Goal: Information Seeking & Learning: Learn about a topic

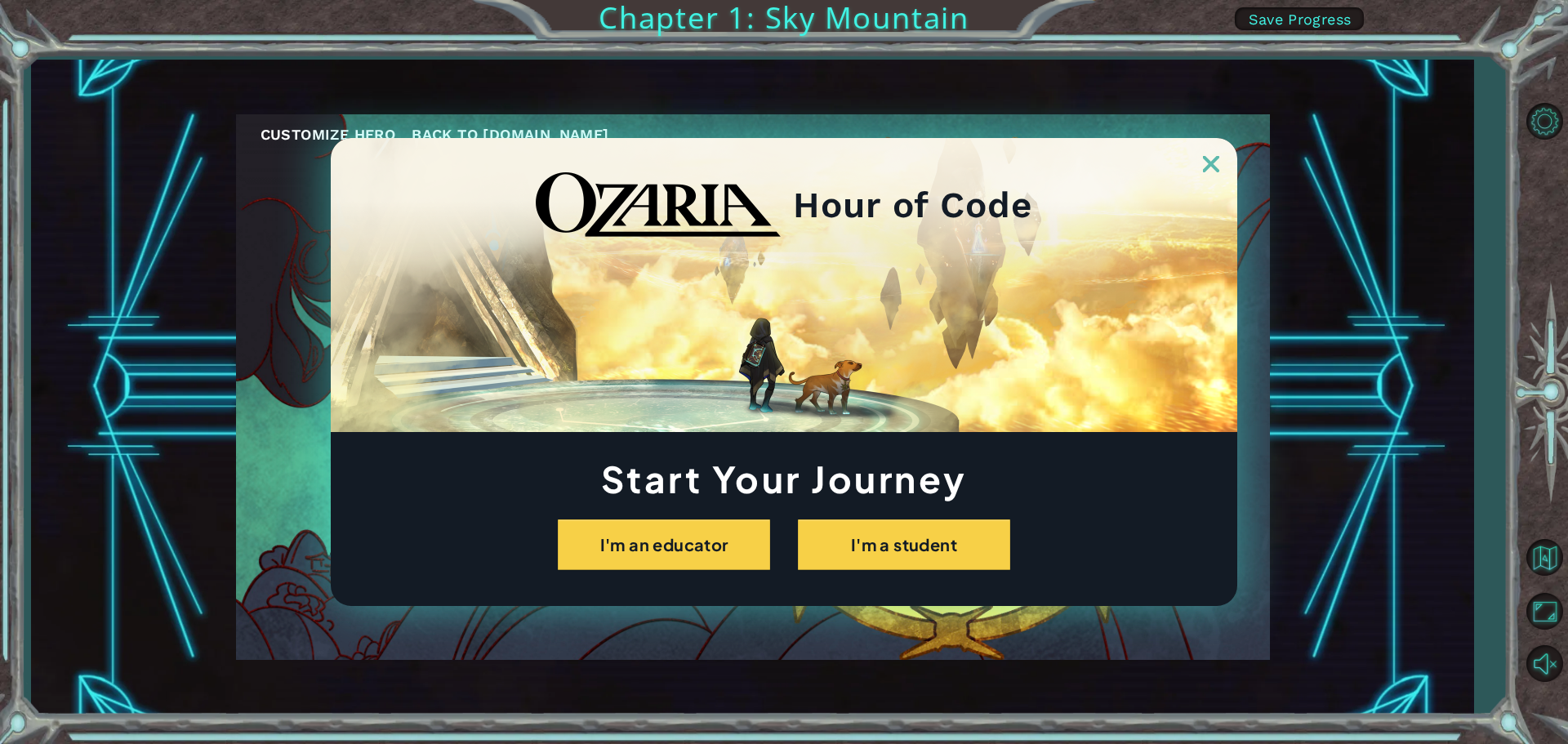
click at [1204, 160] on img at bounding box center [1211, 164] width 16 height 16
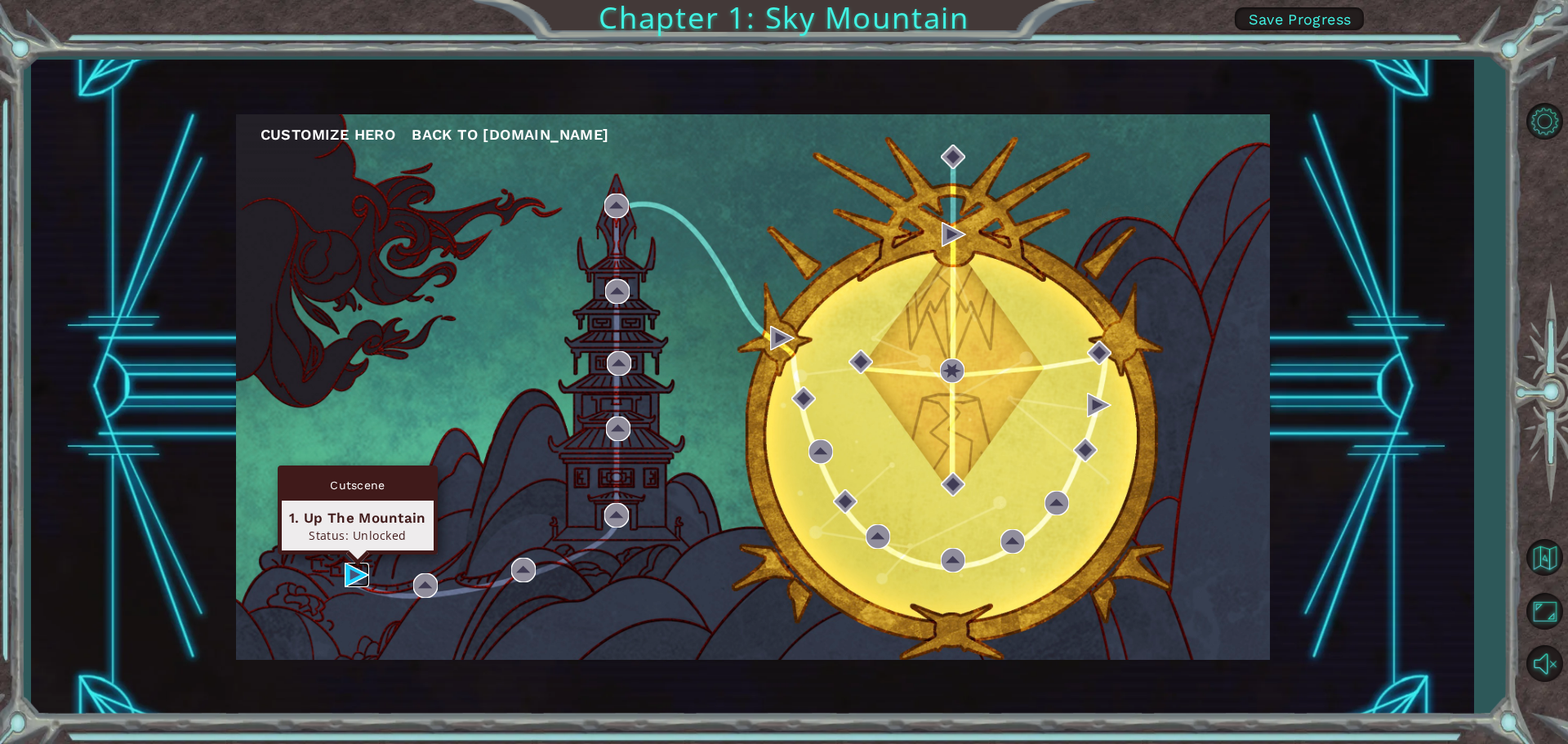
click at [353, 574] on img at bounding box center [357, 575] width 25 height 25
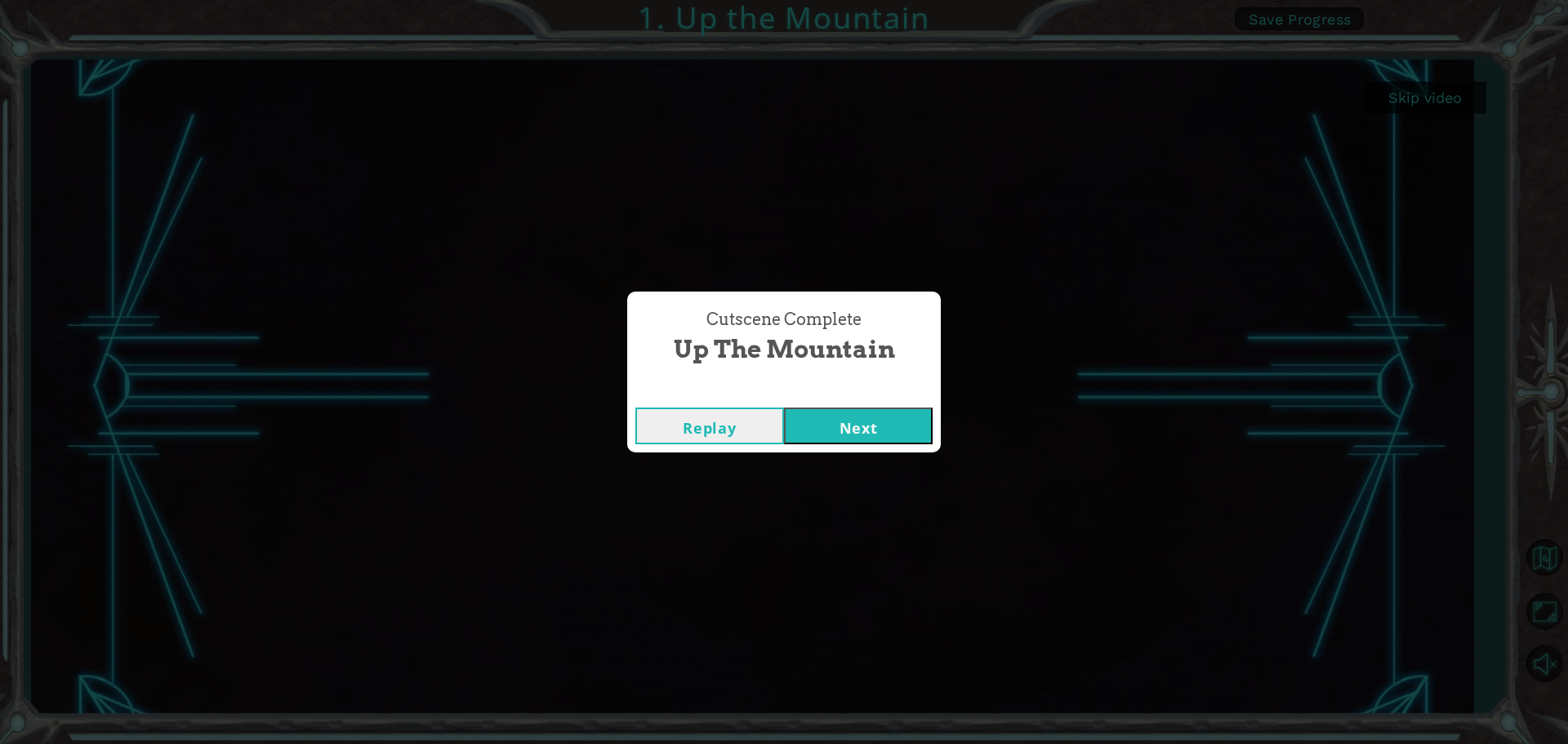
click at [798, 419] on button "Next" at bounding box center [858, 426] width 148 height 36
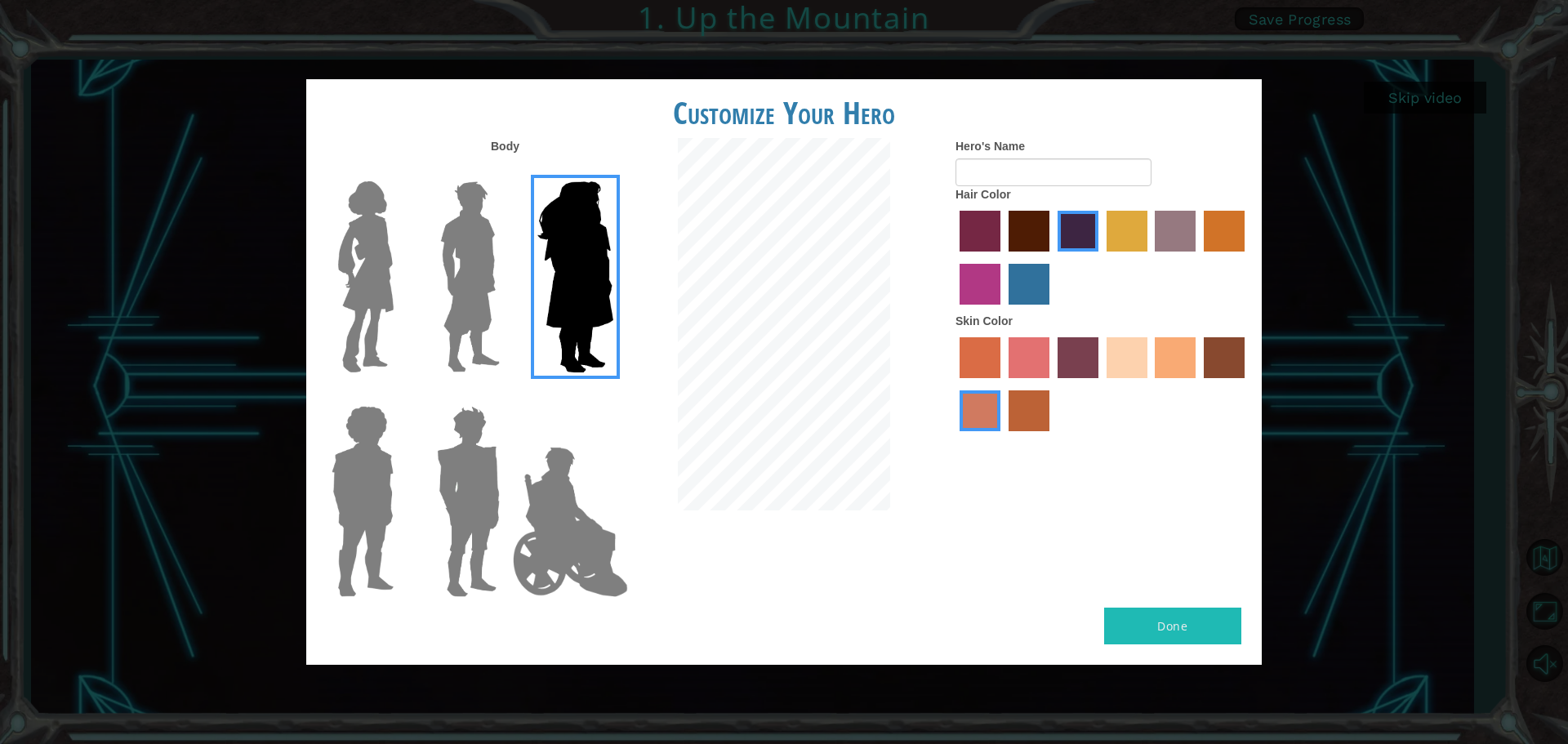
click at [475, 306] on img at bounding box center [470, 277] width 73 height 204
click at [506, 170] on input "Hero Lars" at bounding box center [506, 170] width 0 height 0
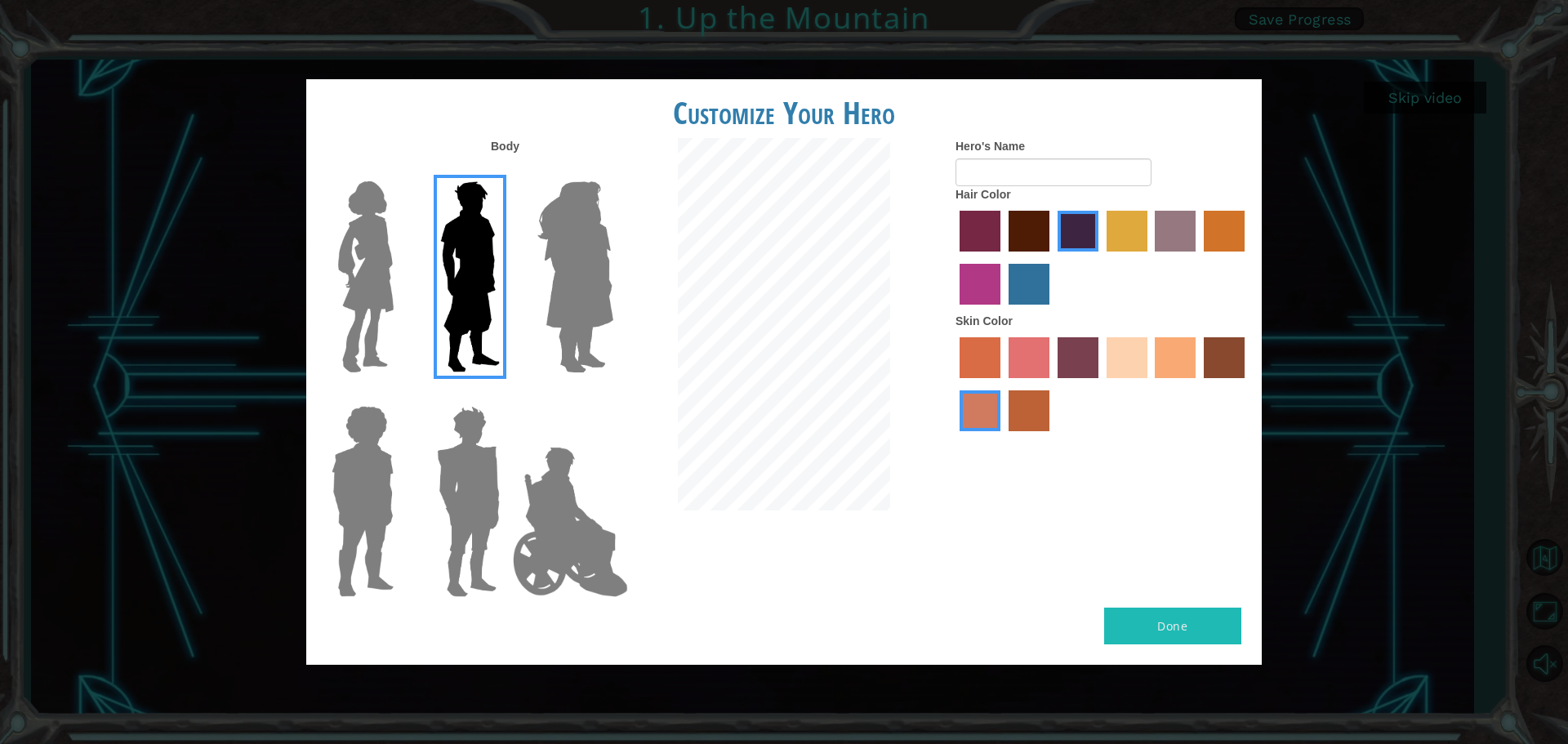
click at [358, 301] on img at bounding box center [366, 277] width 69 height 204
click at [400, 170] on input "Hero Connie" at bounding box center [400, 170] width 0 height 0
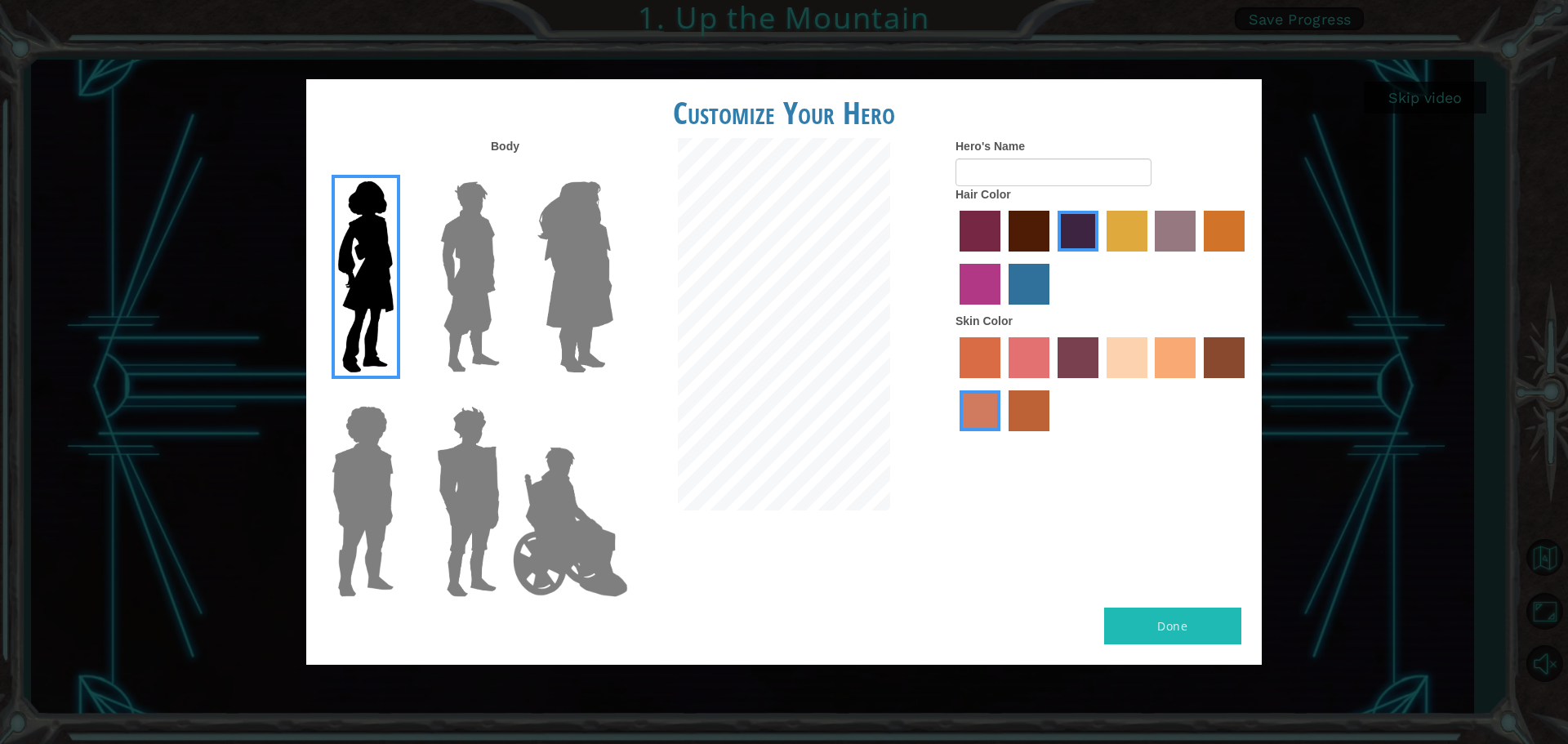
click at [370, 521] on img at bounding box center [363, 501] width 76 height 204
click at [400, 395] on input "Hero Steven" at bounding box center [400, 395] width 0 height 0
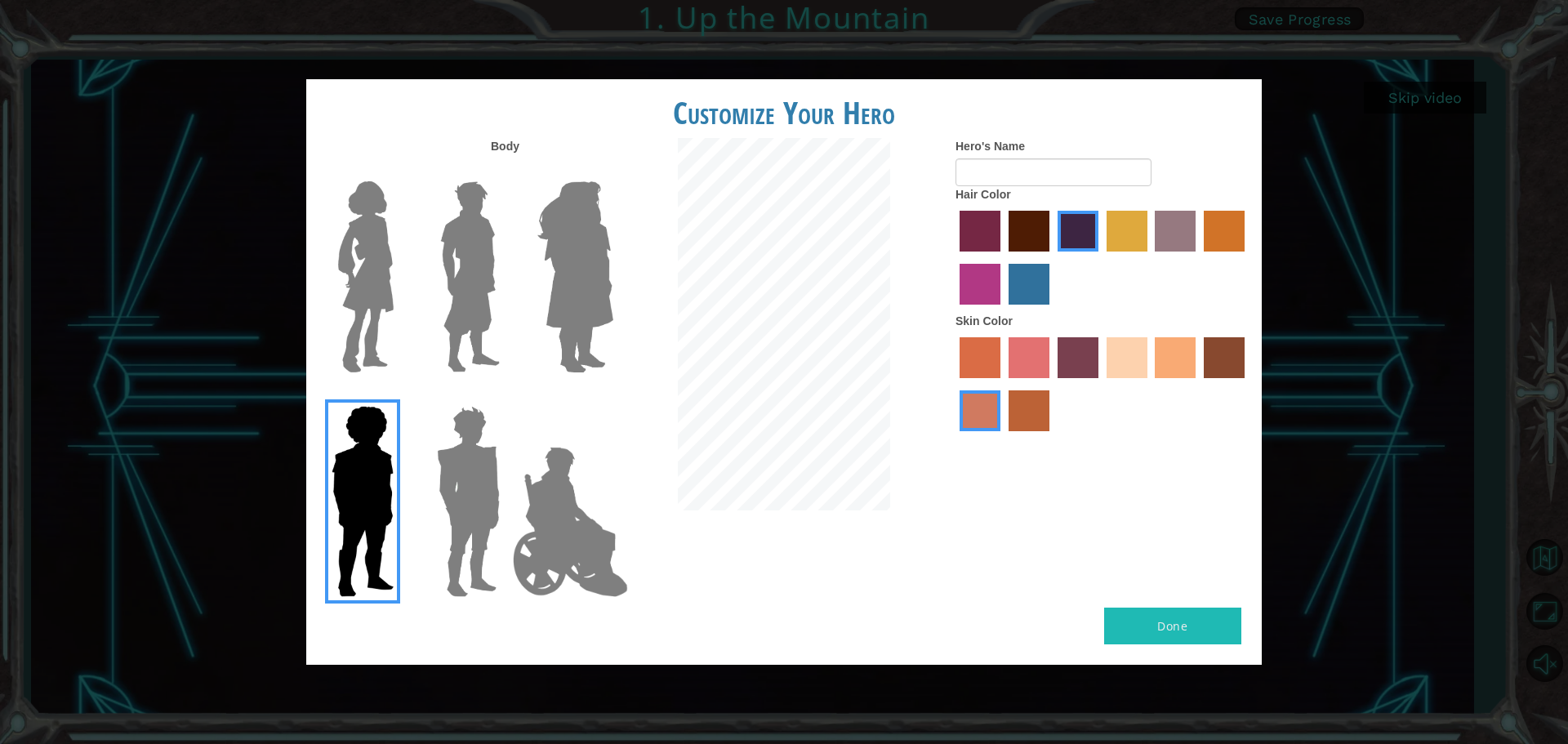
click at [475, 488] on img at bounding box center [468, 501] width 76 height 204
click at [506, 395] on input "Hero Garnet" at bounding box center [506, 395] width 0 height 0
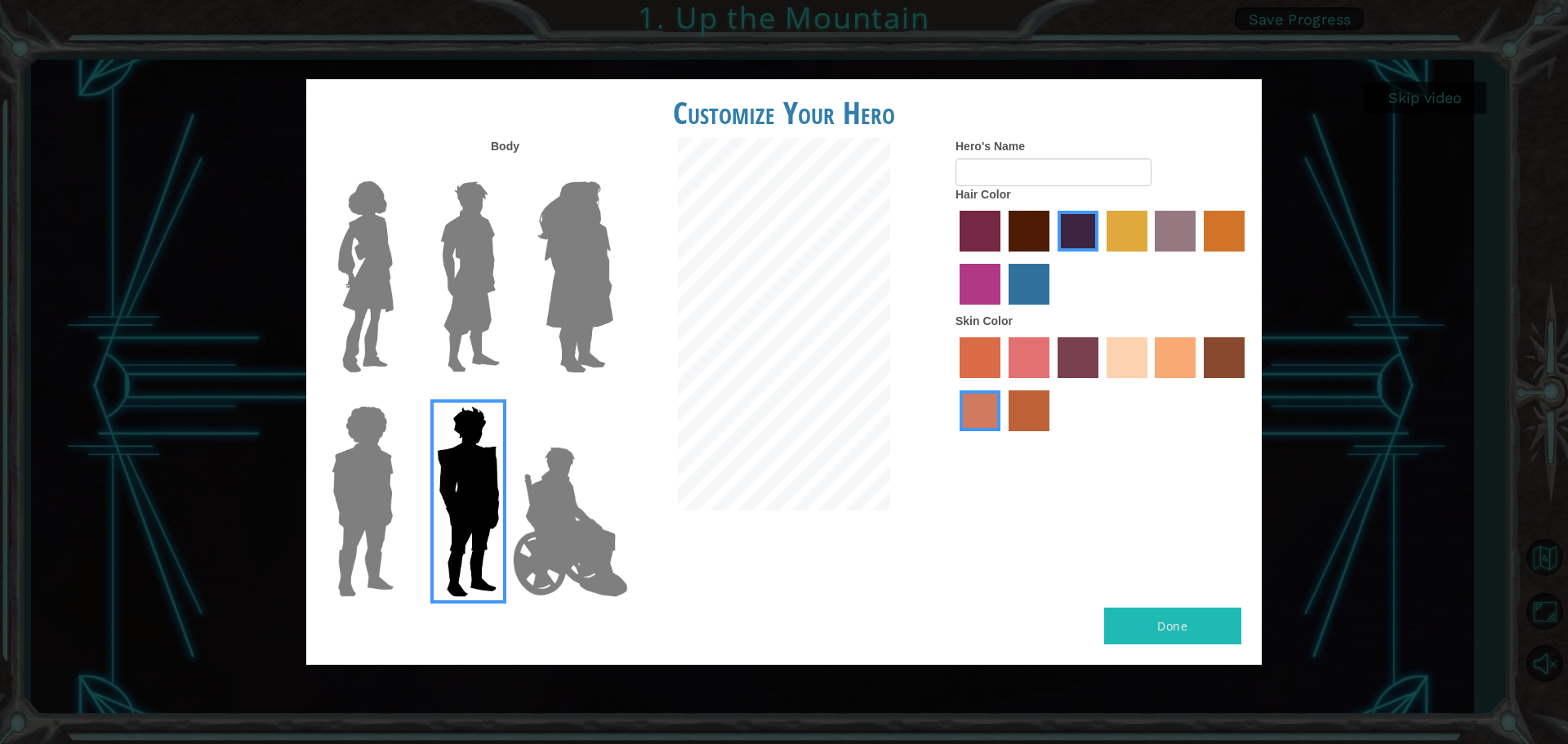
click at [550, 509] on img at bounding box center [571, 522] width 128 height 164
click at [613, 395] on input "Hero Jamie" at bounding box center [613, 395] width 0 height 0
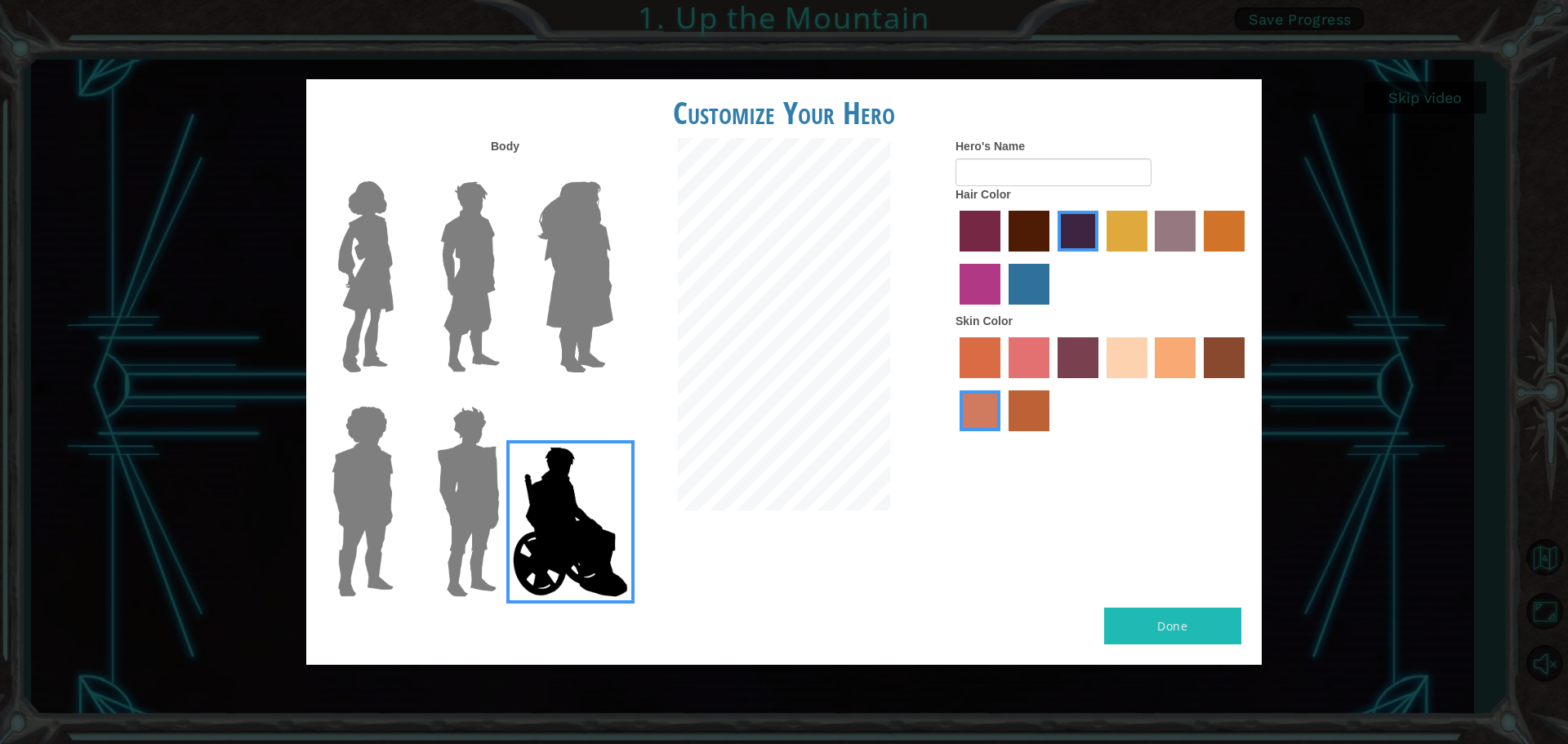
click at [380, 289] on img at bounding box center [366, 277] width 69 height 204
click at [400, 170] on input "Hero Connie" at bounding box center [400, 170] width 0 height 0
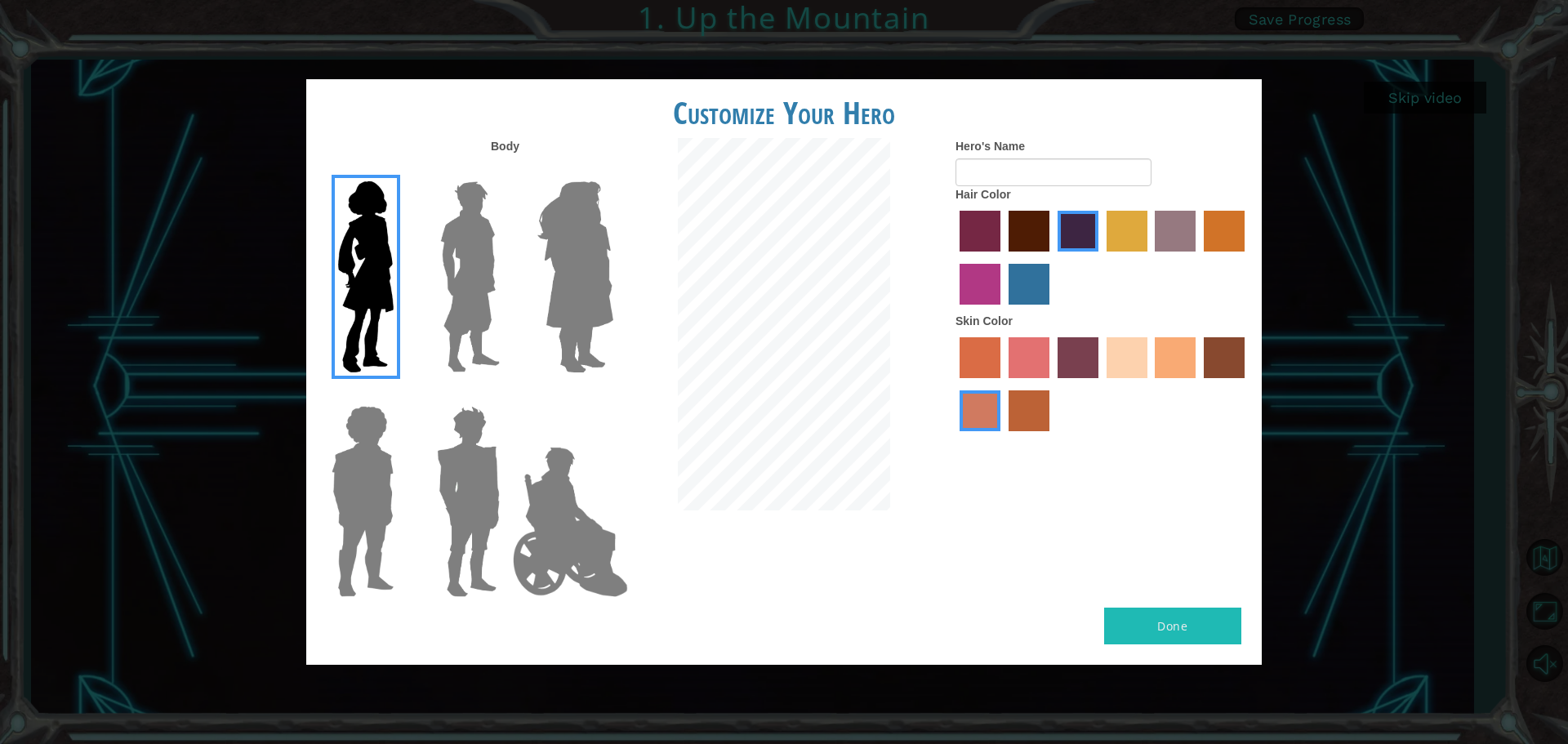
click at [1024, 270] on label "lachmara hair color" at bounding box center [1029, 284] width 41 height 41
click at [1003, 310] on input "lachmara hair color" at bounding box center [1003, 310] width 0 height 0
click at [969, 227] on label "paprika hair color" at bounding box center [980, 231] width 41 height 41
click at [954, 258] on input "paprika hair color" at bounding box center [954, 258] width 0 height 0
click at [1019, 220] on label "maroon hair color" at bounding box center [1029, 231] width 41 height 41
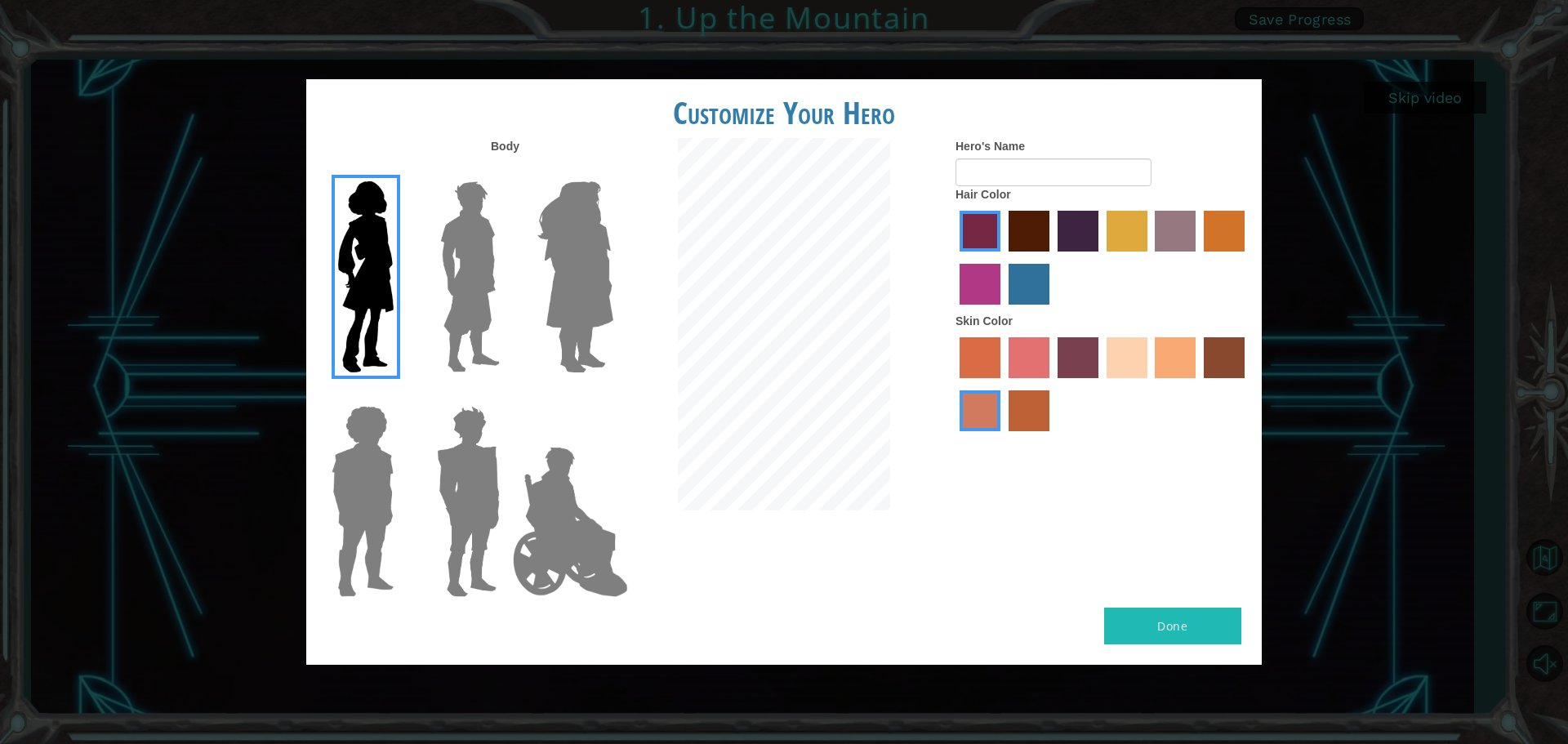
click at [1003, 258] on input "maroon hair color" at bounding box center [1003, 258] width 0 height 0
click at [1043, 407] on label "smoke tree skin color" at bounding box center [1029, 411] width 41 height 41
click at [1003, 438] on input "smoke tree skin color" at bounding box center [1003, 438] width 0 height 0
click at [1230, 369] on label "karma skin color" at bounding box center [1224, 357] width 41 height 41
click at [1198, 384] on input "karma skin color" at bounding box center [1198, 384] width 0 height 0
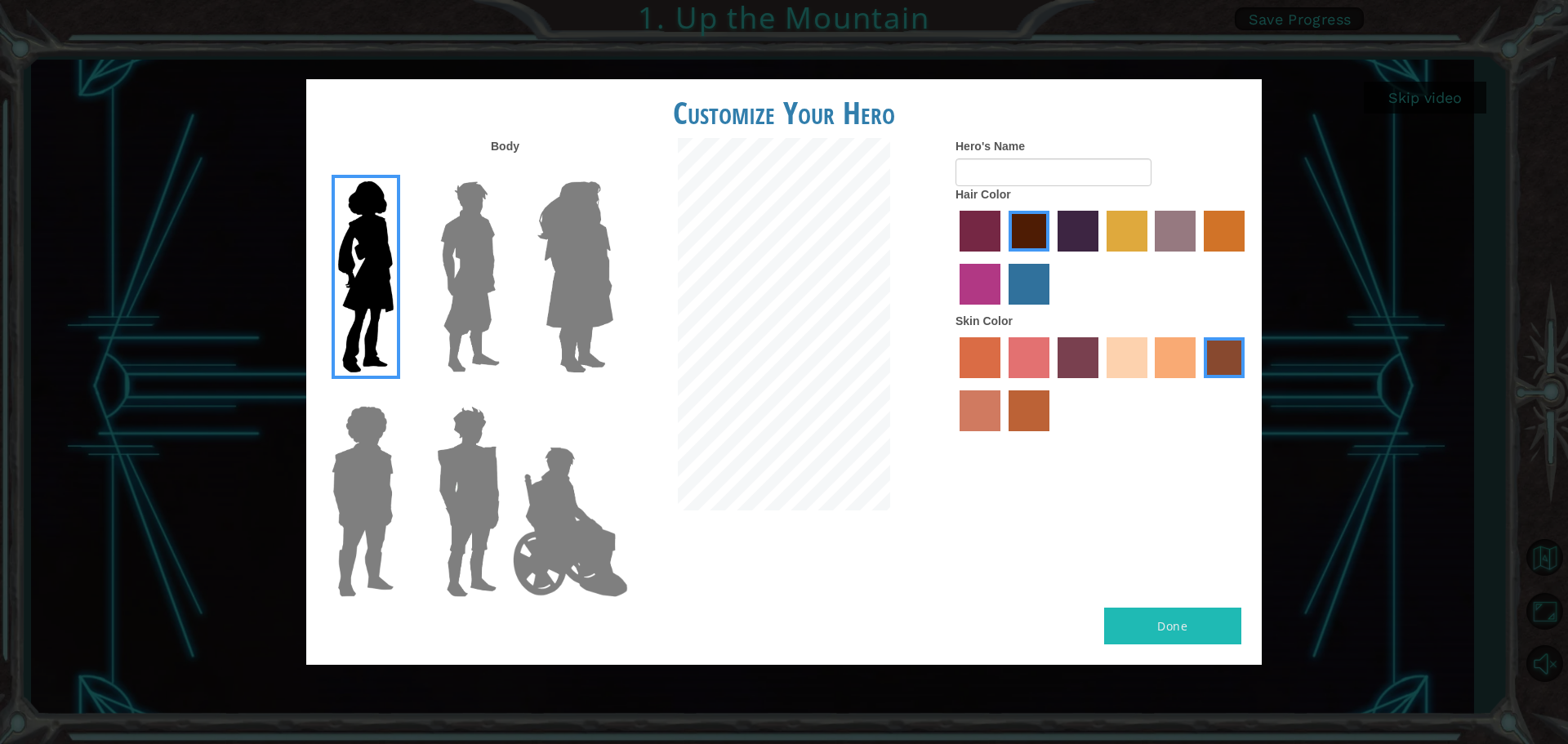
click at [1018, 418] on label "smoke tree skin color" at bounding box center [1029, 411] width 41 height 41
click at [1003, 438] on input "smoke tree skin color" at bounding box center [1003, 438] width 0 height 0
click at [1083, 240] on label "hot purple hair color" at bounding box center [1078, 231] width 41 height 41
click at [1052, 258] on input "hot purple hair color" at bounding box center [1052, 258] width 0 height 0
click at [1128, 236] on label "tulip tree hair color" at bounding box center [1127, 231] width 41 height 41
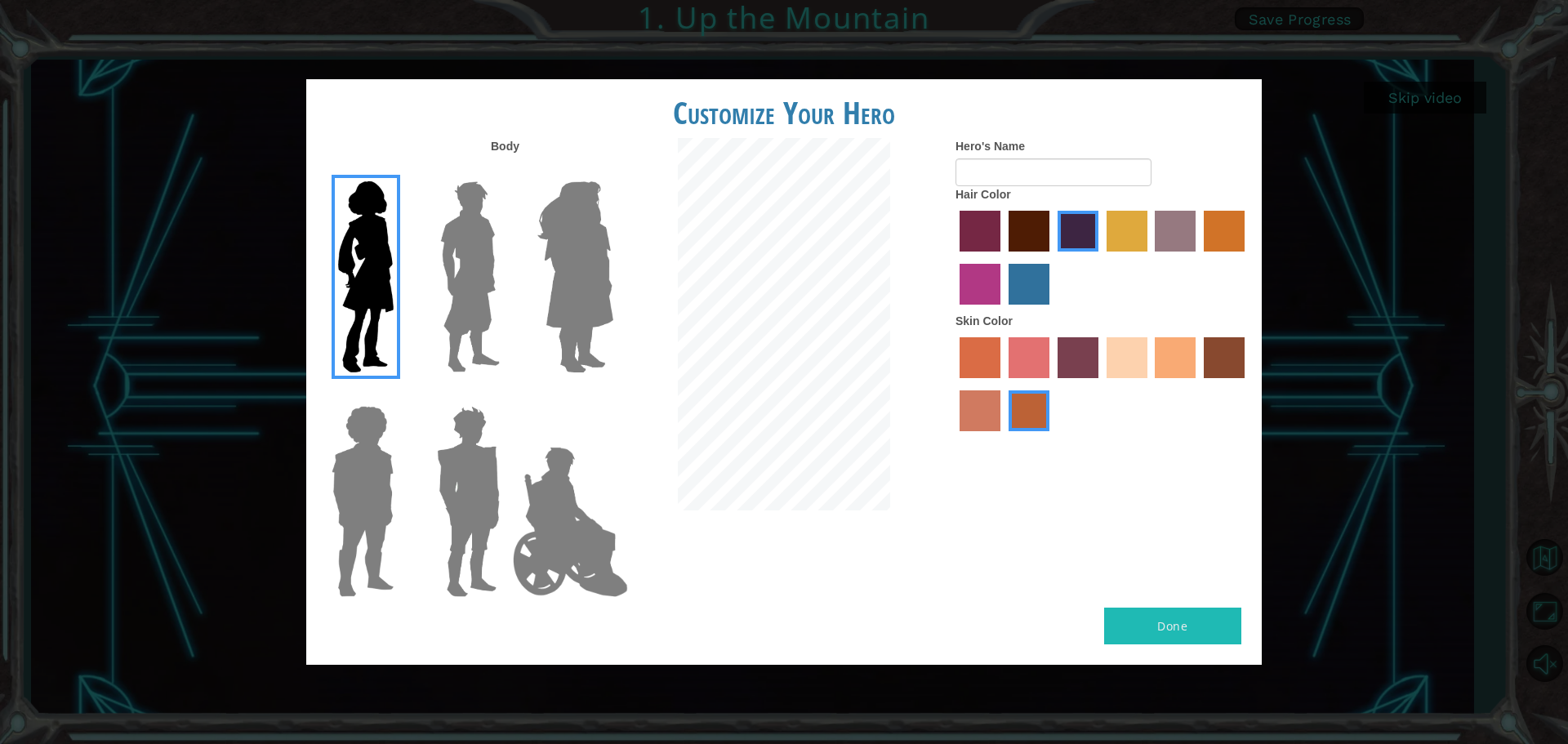
click at [1101, 258] on input "tulip tree hair color" at bounding box center [1101, 258] width 0 height 0
click at [1167, 239] on label "bazaar hair color" at bounding box center [1176, 231] width 41 height 41
click at [1150, 258] on input "bazaar hair color" at bounding box center [1150, 258] width 0 height 0
click at [1227, 235] on label "gold drop hair color" at bounding box center [1224, 231] width 41 height 41
click at [1198, 258] on input "gold drop hair color" at bounding box center [1198, 258] width 0 height 0
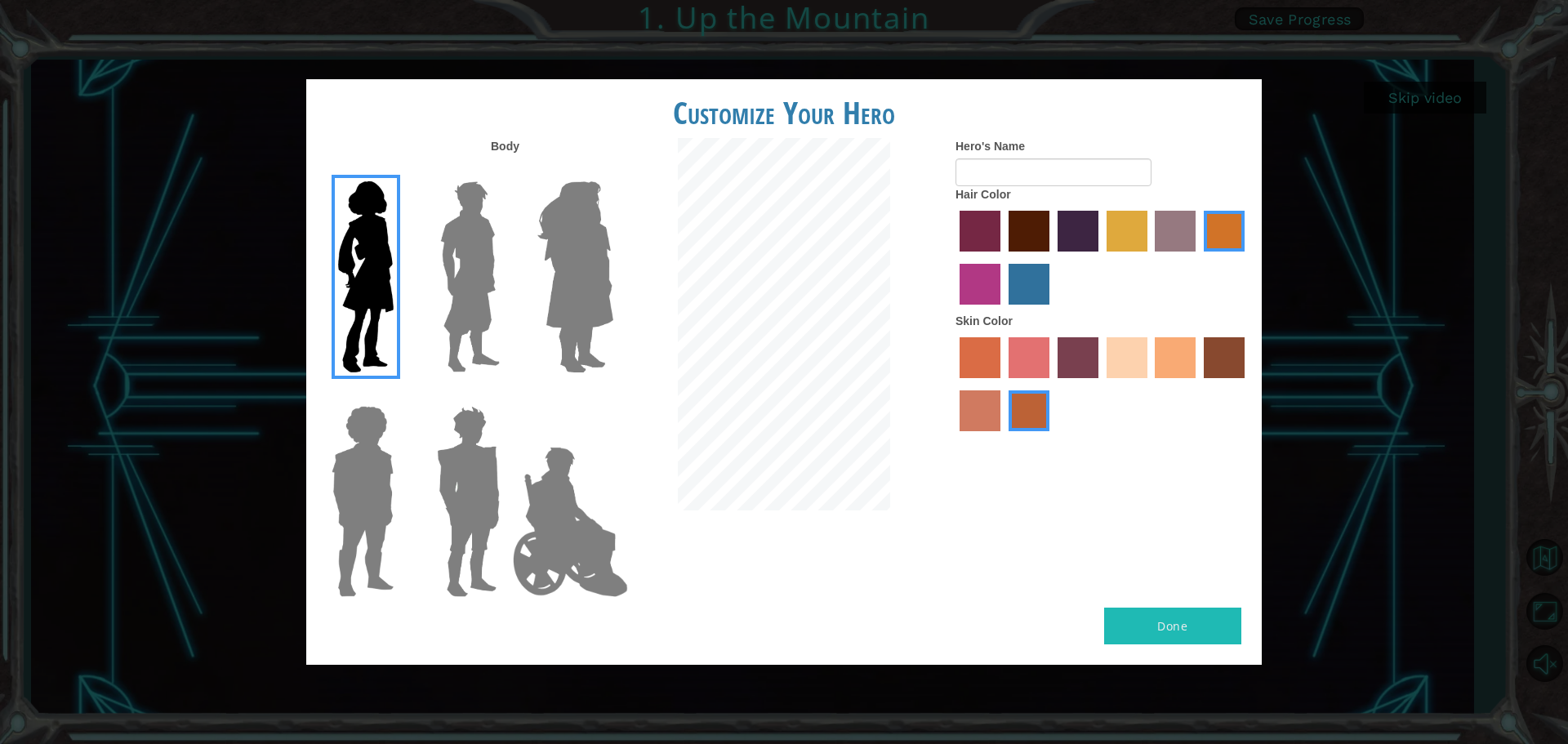
click at [1050, 242] on div at bounding box center [1102, 259] width 294 height 106
click at [1067, 236] on label "hot purple hair color" at bounding box center [1078, 231] width 41 height 41
click at [1052, 258] on input "hot purple hair color" at bounding box center [1052, 258] width 0 height 0
click at [1166, 626] on button "Done" at bounding box center [1173, 626] width 137 height 36
type input "m"
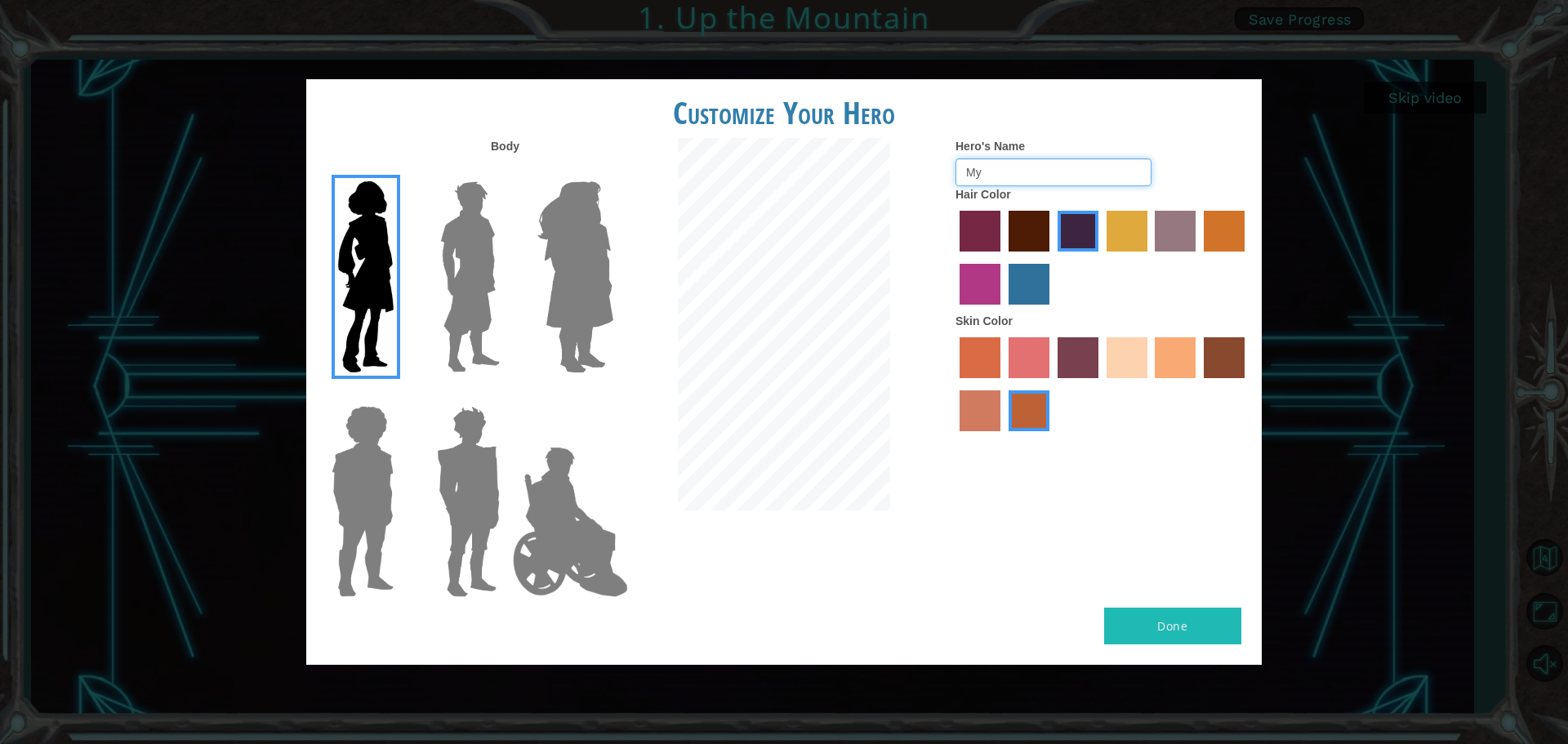
type input "Mya"
click at [1015, 169] on input "Furiousfristblade" at bounding box center [1053, 172] width 196 height 28
type input "Furiousfrostblade"
click at [1154, 513] on div "Body Hero's Name Furiousfrostblade Hair Color Skin Color" at bounding box center [784, 372] width 955 height 470
click at [1175, 638] on button "Done" at bounding box center [1173, 626] width 137 height 36
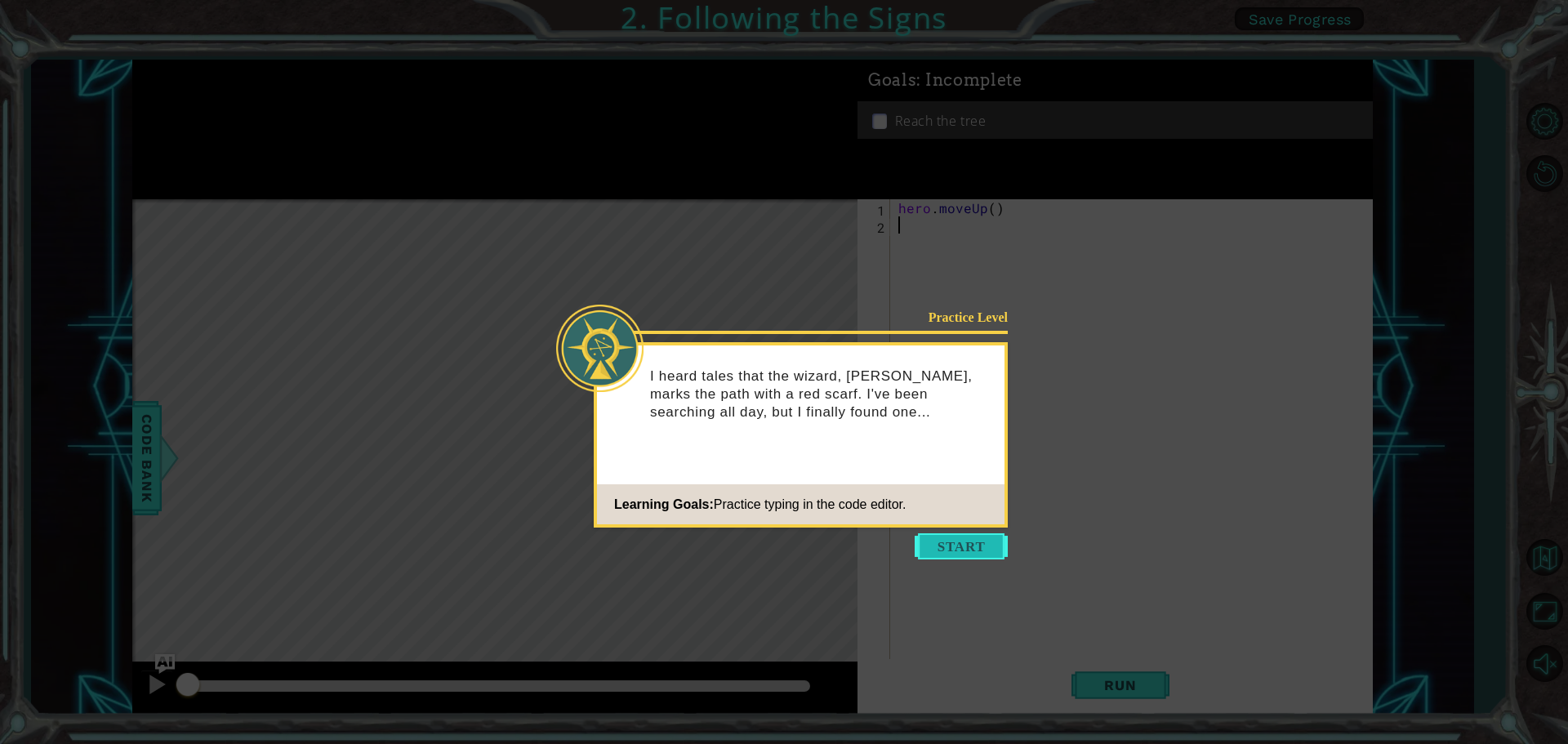
click at [964, 551] on button "Start" at bounding box center [961, 546] width 93 height 26
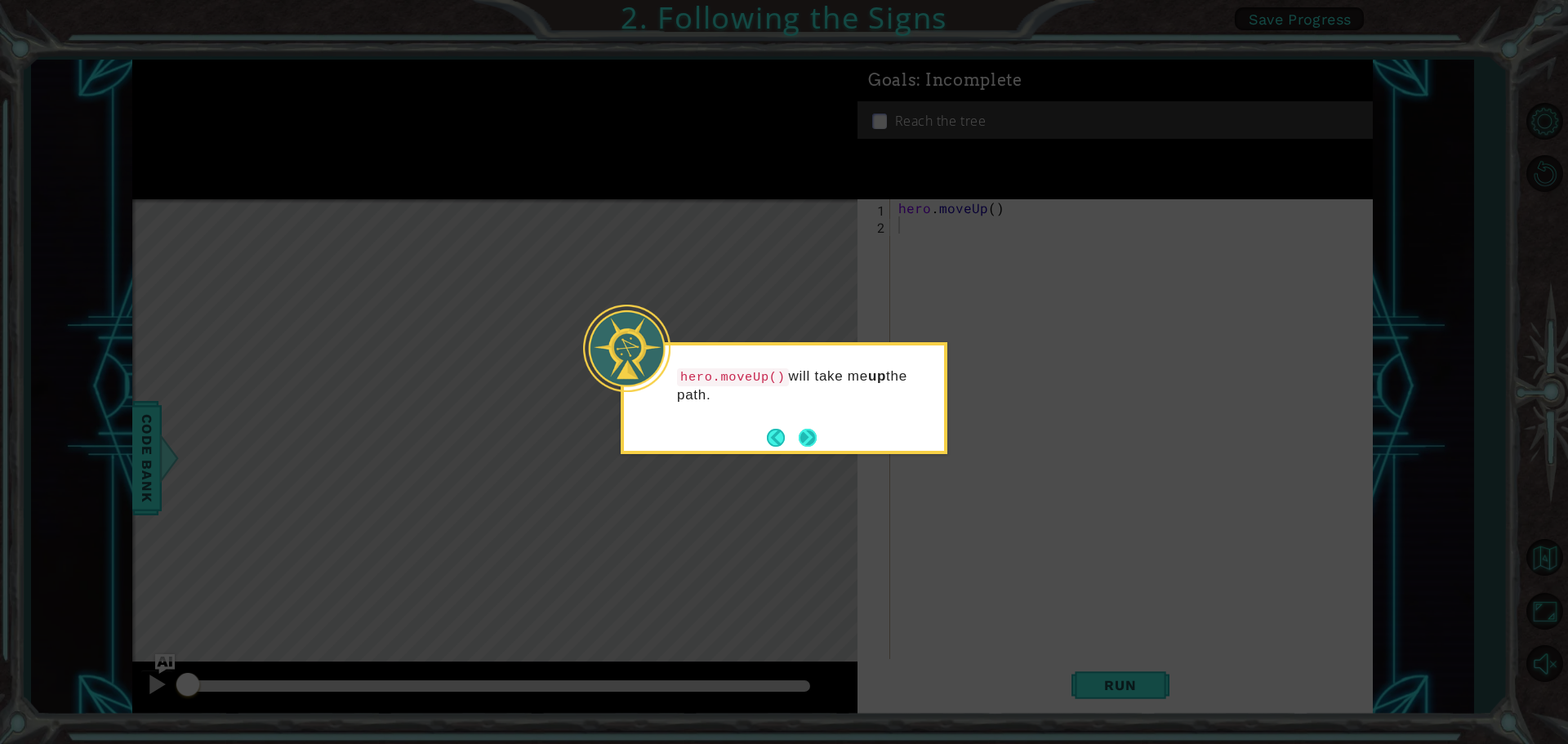
click at [818, 430] on button "Next" at bounding box center [807, 437] width 20 height 20
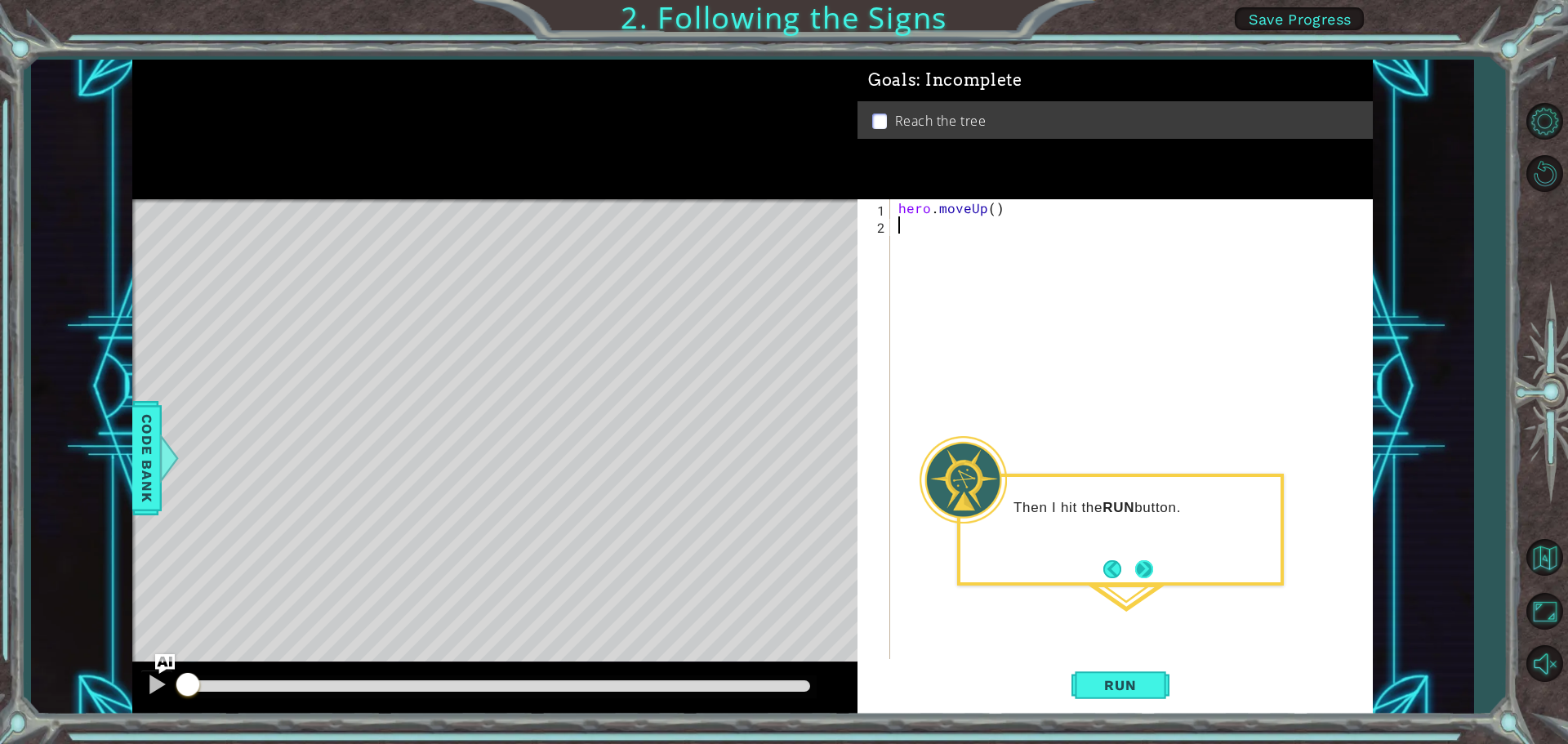
click at [1142, 574] on button "Next" at bounding box center [1144, 569] width 20 height 20
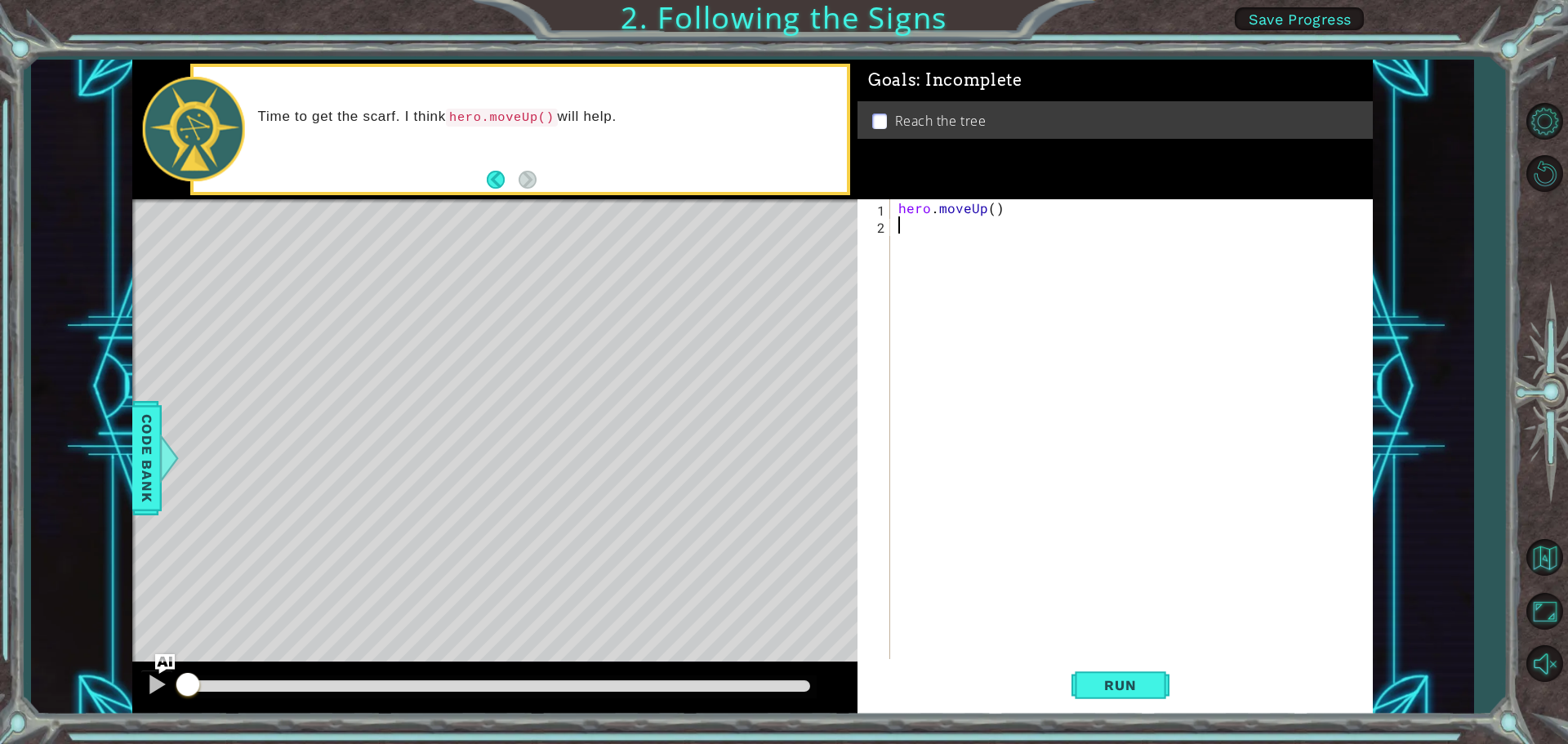
click at [930, 228] on div "hero . moveUp ( )" at bounding box center [1135, 448] width 482 height 498
type textarea "hero.moveUp"
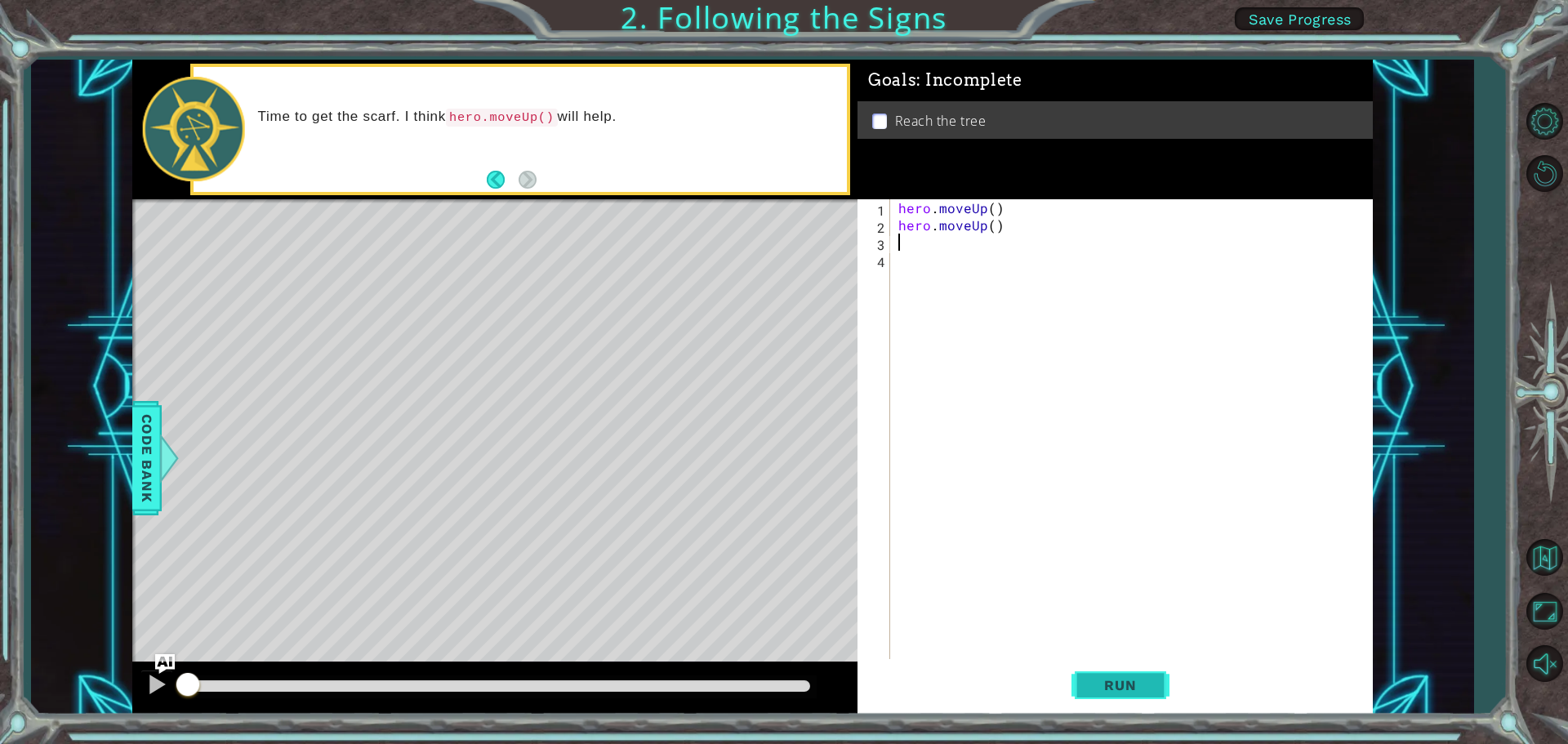
click at [1105, 688] on span "Run" at bounding box center [1120, 685] width 64 height 16
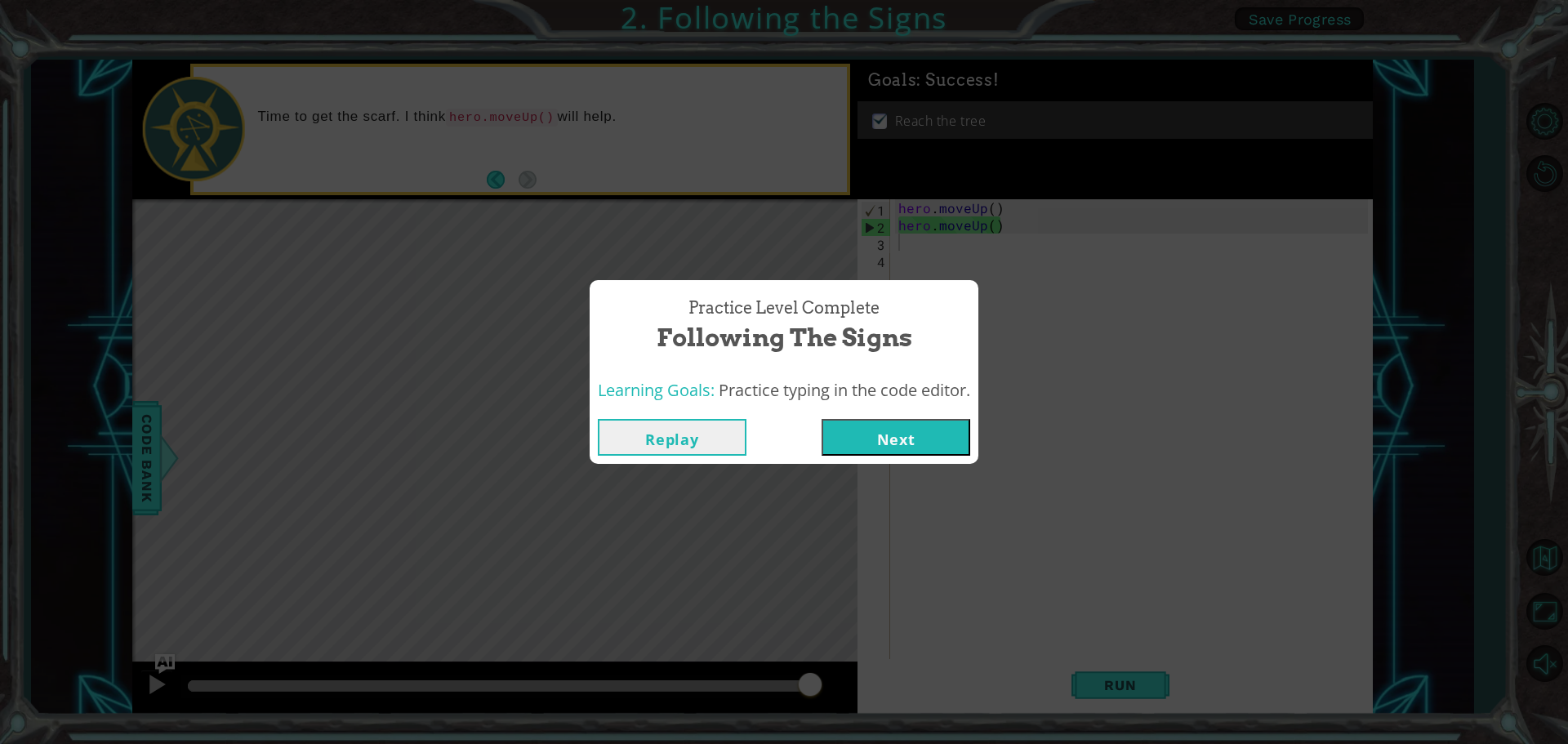
click at [889, 436] on button "Next" at bounding box center [895, 438] width 148 height 36
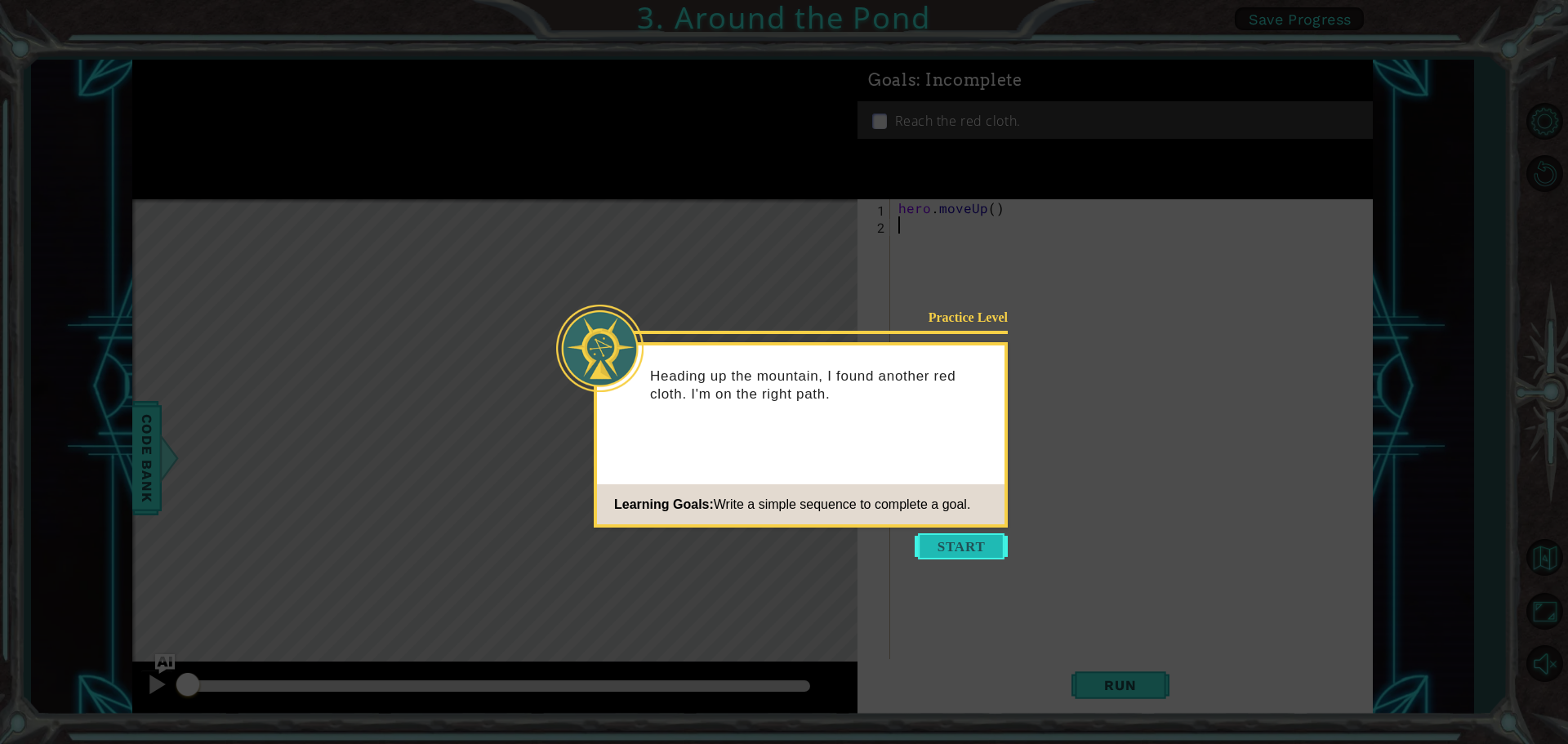
click at [979, 535] on button "Start" at bounding box center [961, 546] width 93 height 26
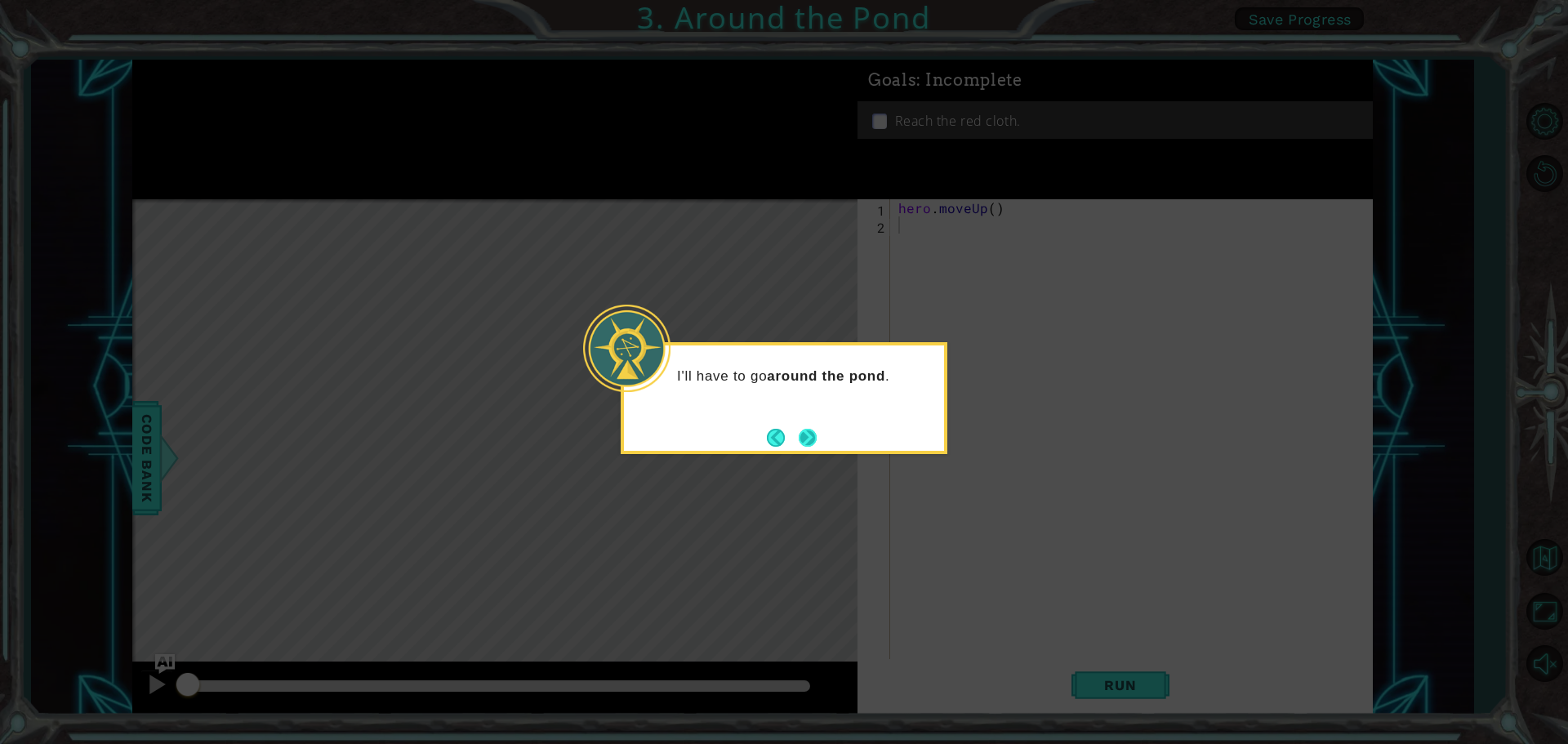
click at [808, 431] on button "Next" at bounding box center [808, 438] width 18 height 18
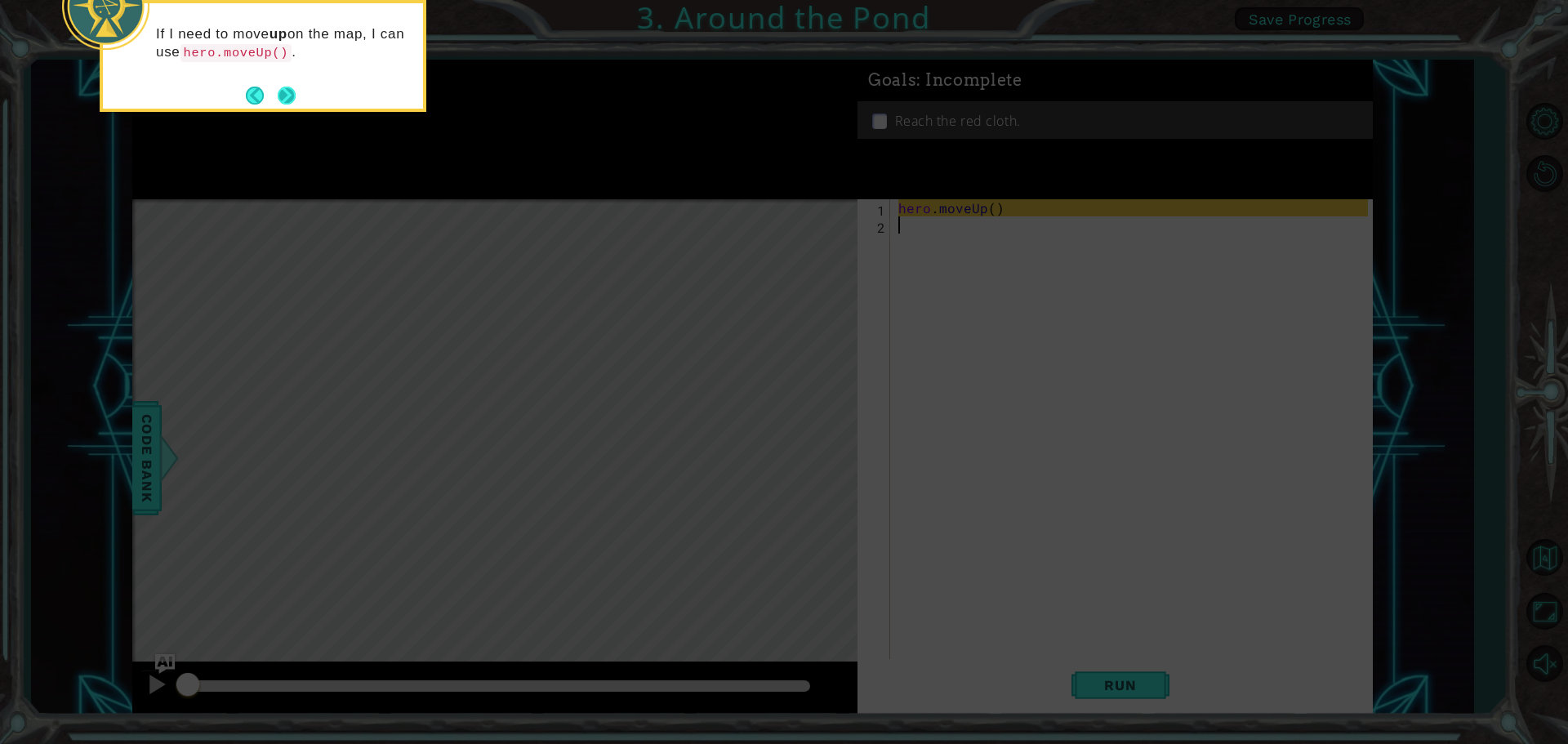
click at [287, 94] on button "Next" at bounding box center [287, 96] width 19 height 19
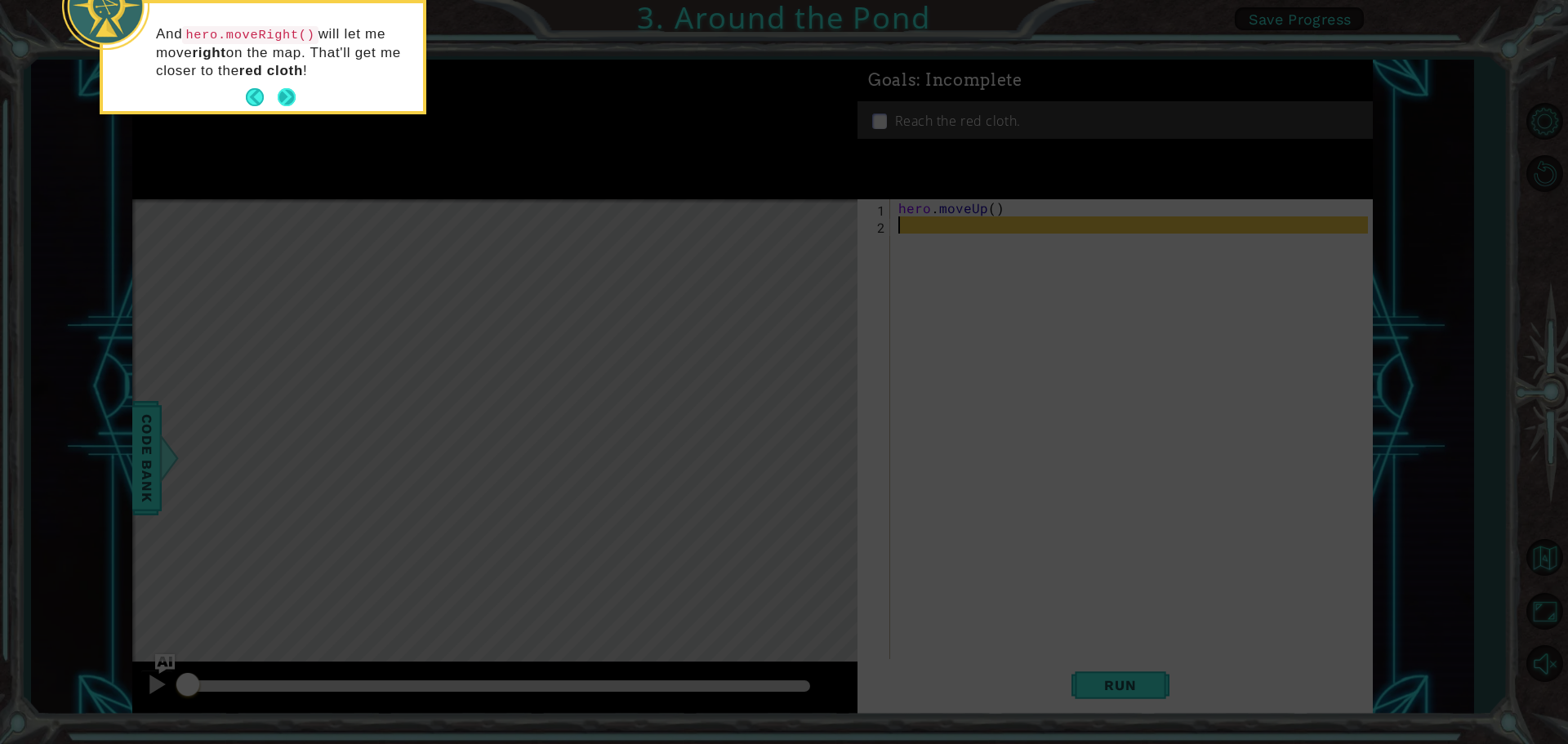
click at [287, 95] on button "Next" at bounding box center [286, 97] width 18 height 18
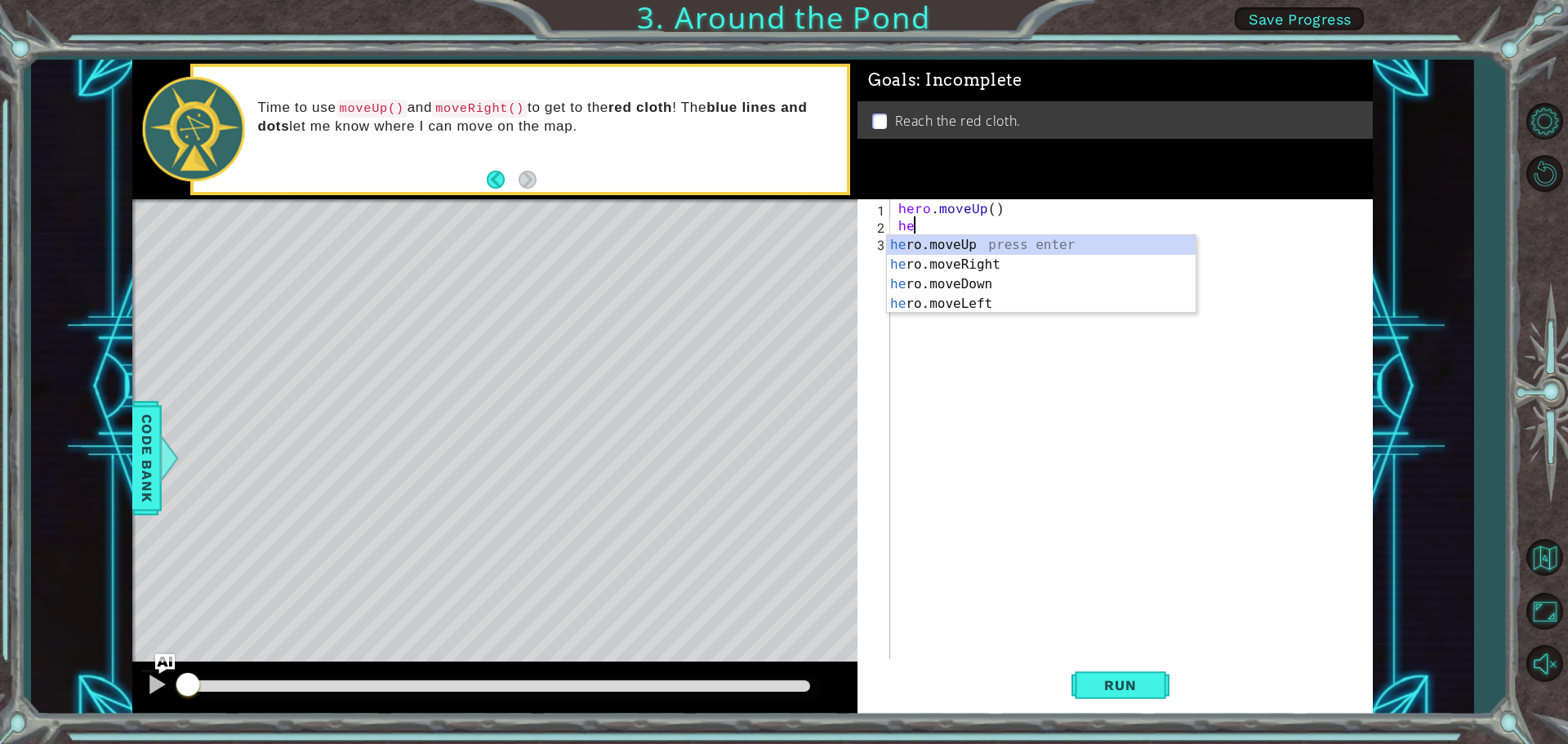
type textarea "her"
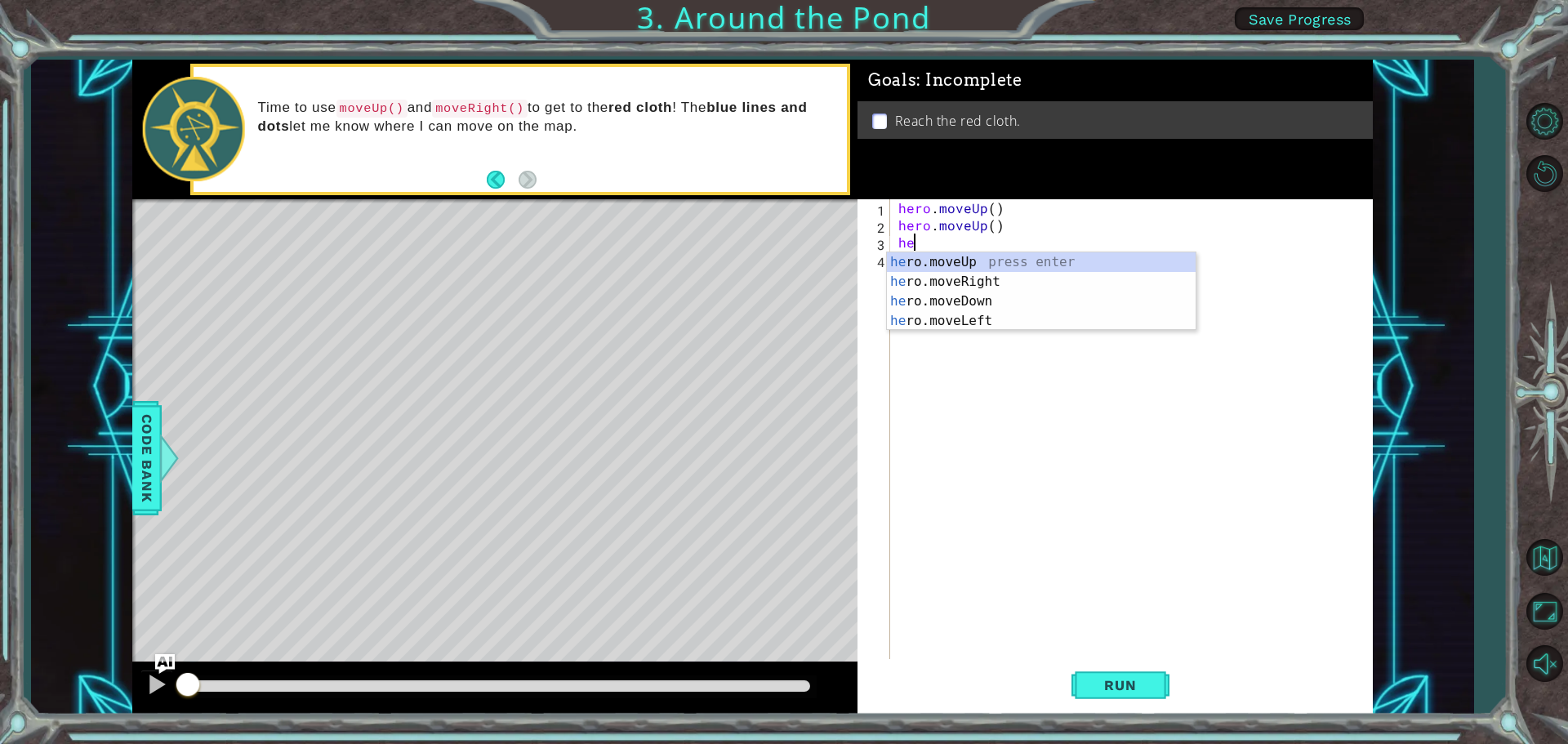
type textarea "hero"
click at [926, 282] on div "hero .moveUp press enter hero .moveRight press enter hero .moveDown press enter…" at bounding box center [1042, 311] width 309 height 118
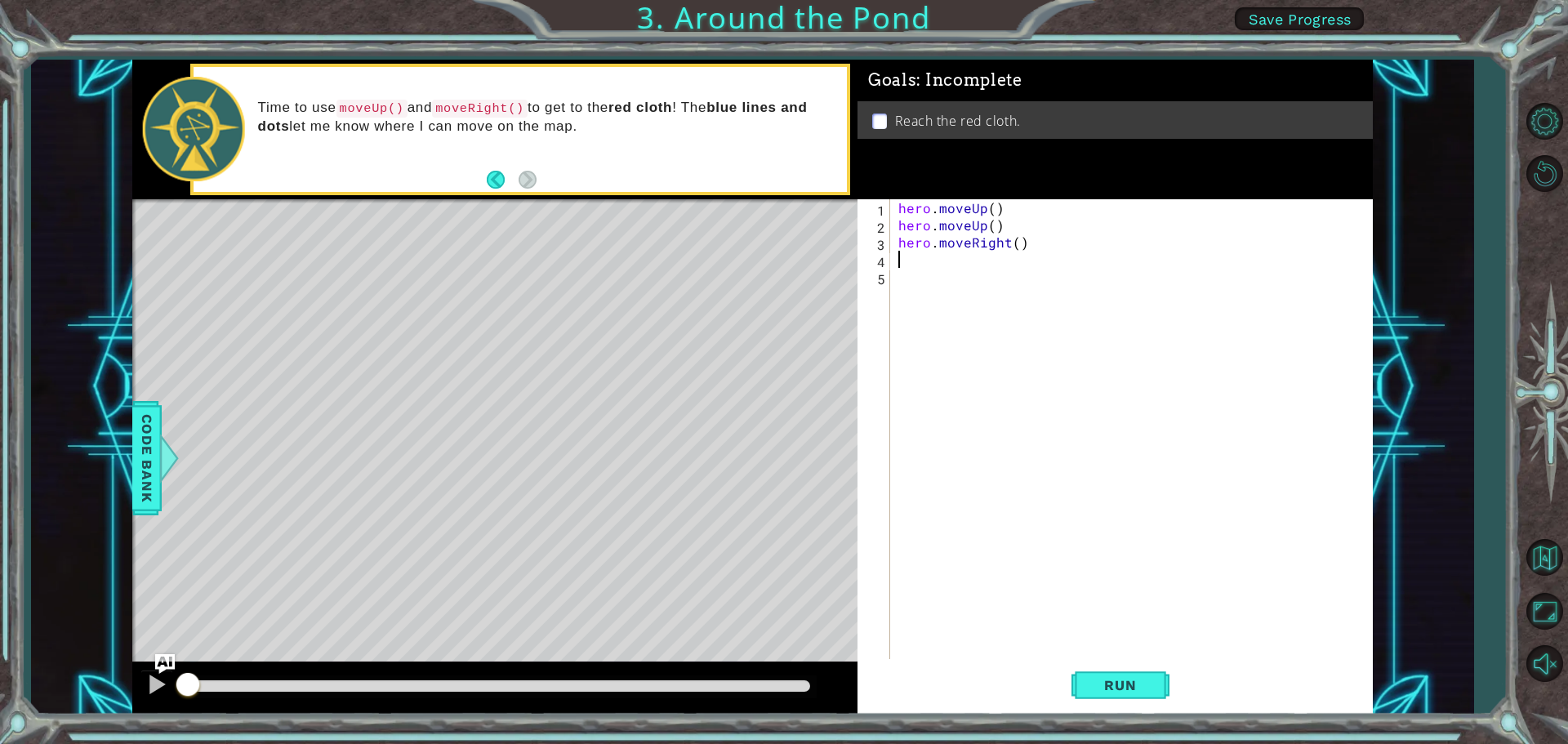
scroll to position [0, 0]
type textarea "h"
click at [1110, 699] on button "Run" at bounding box center [1121, 686] width 98 height 52
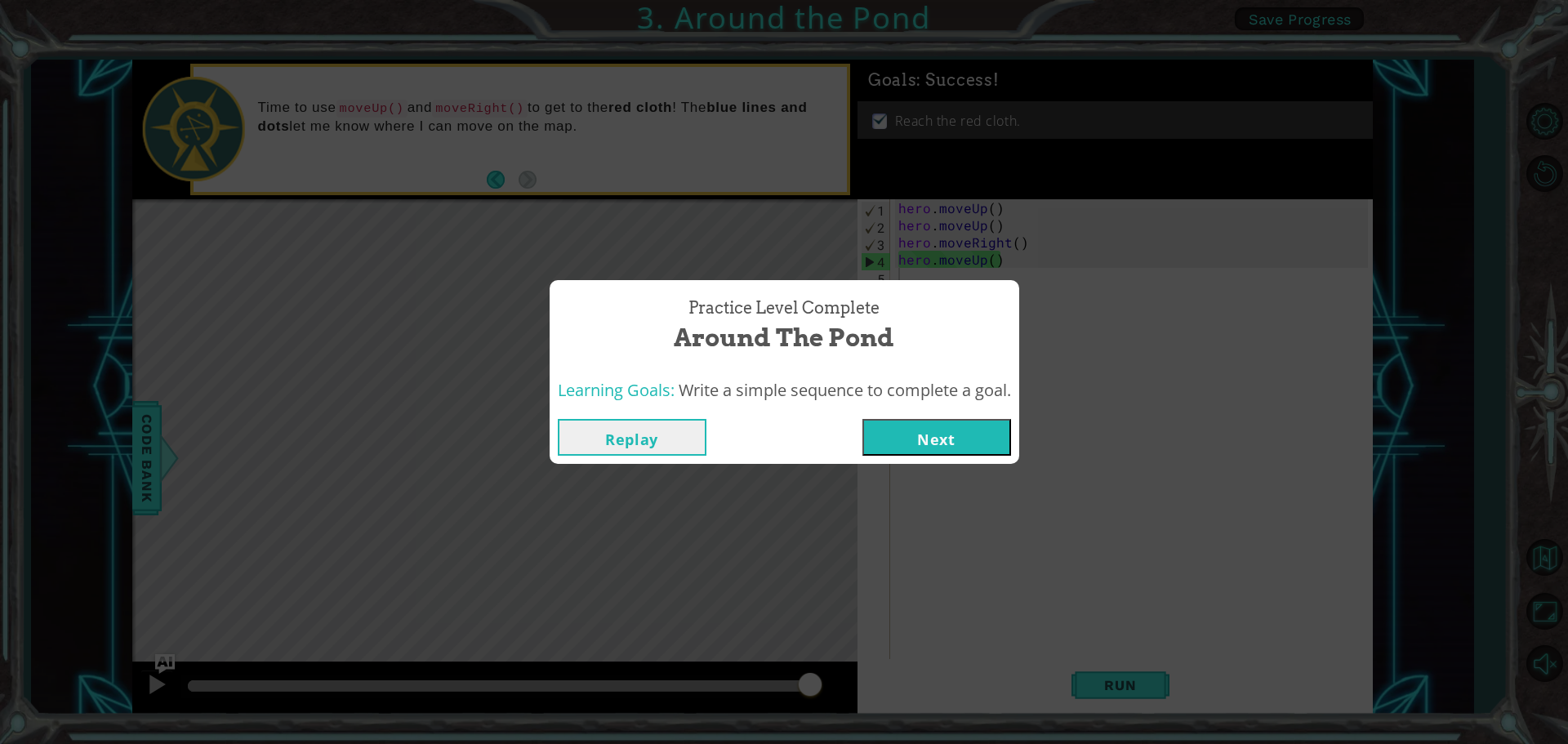
click at [1004, 435] on button "Next" at bounding box center [936, 438] width 148 height 36
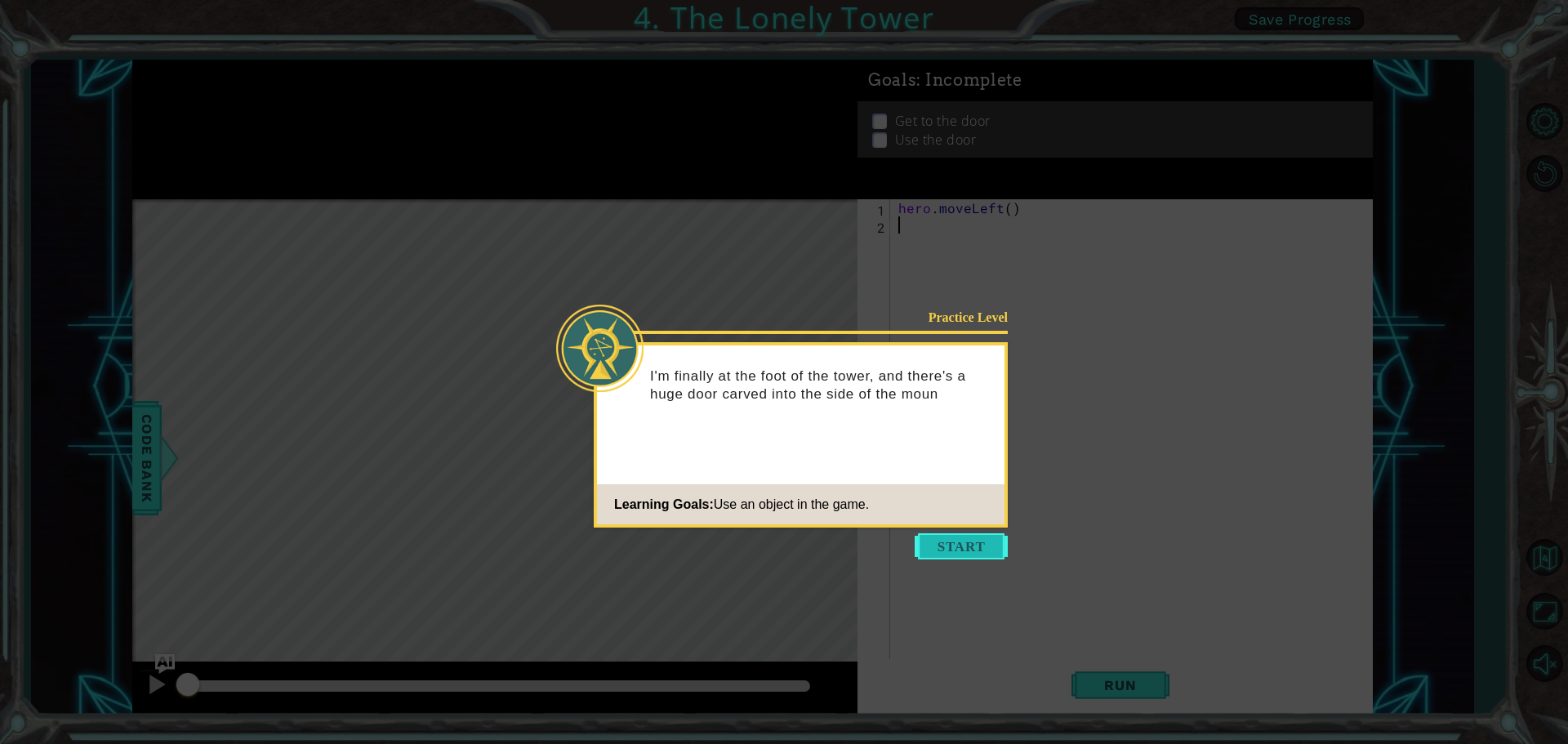
click at [974, 545] on button "Start" at bounding box center [961, 546] width 93 height 26
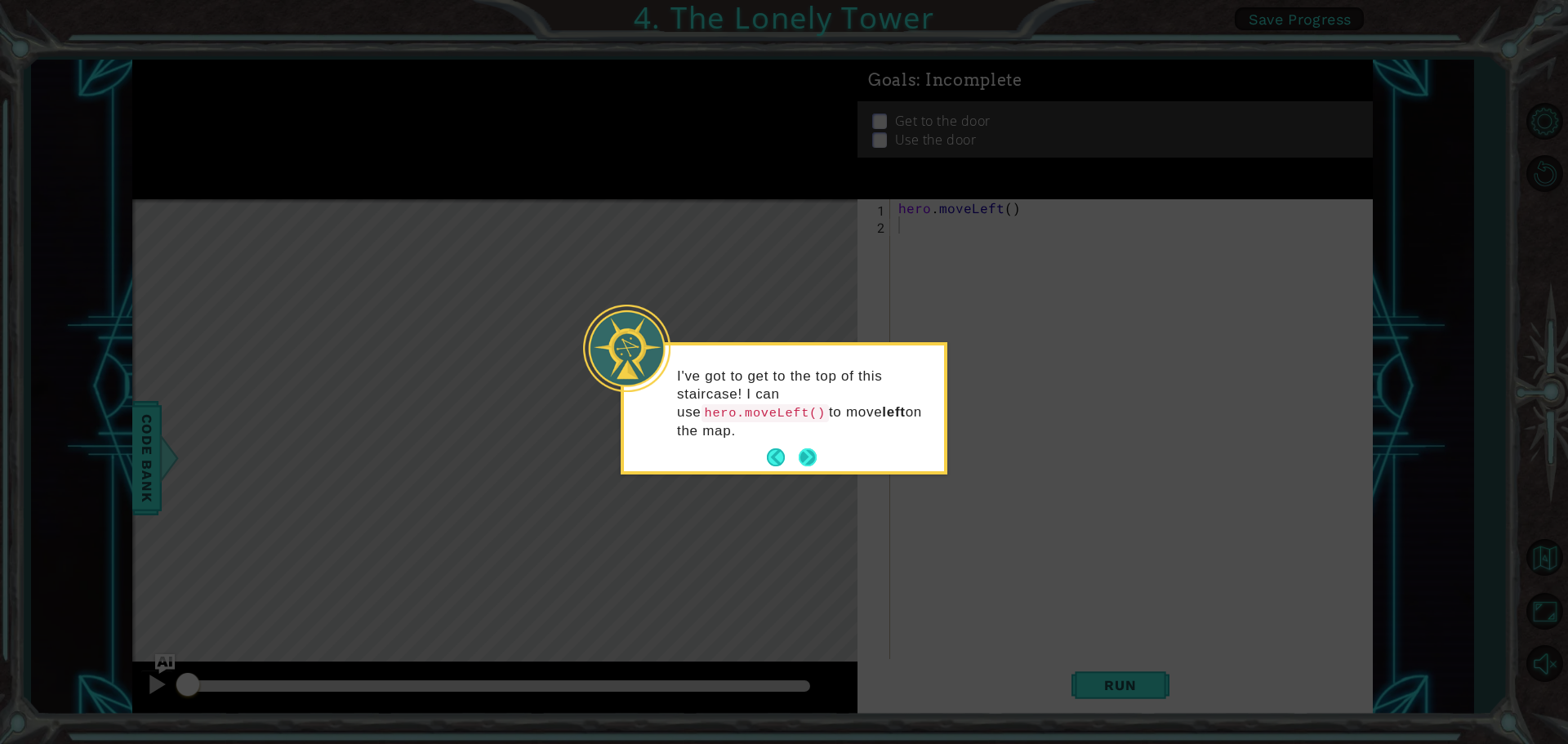
click at [813, 458] on button "Next" at bounding box center [808, 457] width 18 height 18
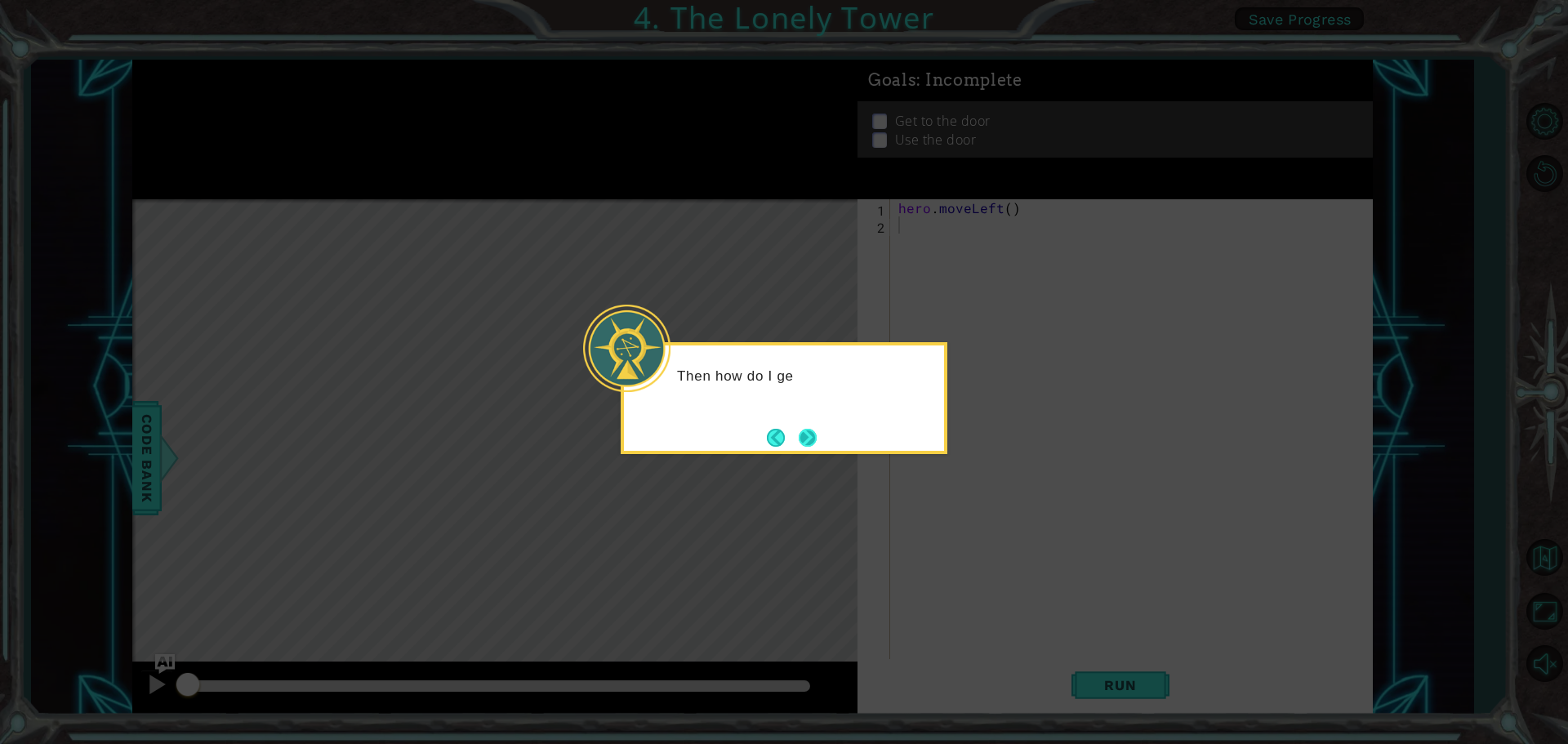
click at [811, 439] on button "Next" at bounding box center [808, 438] width 18 height 18
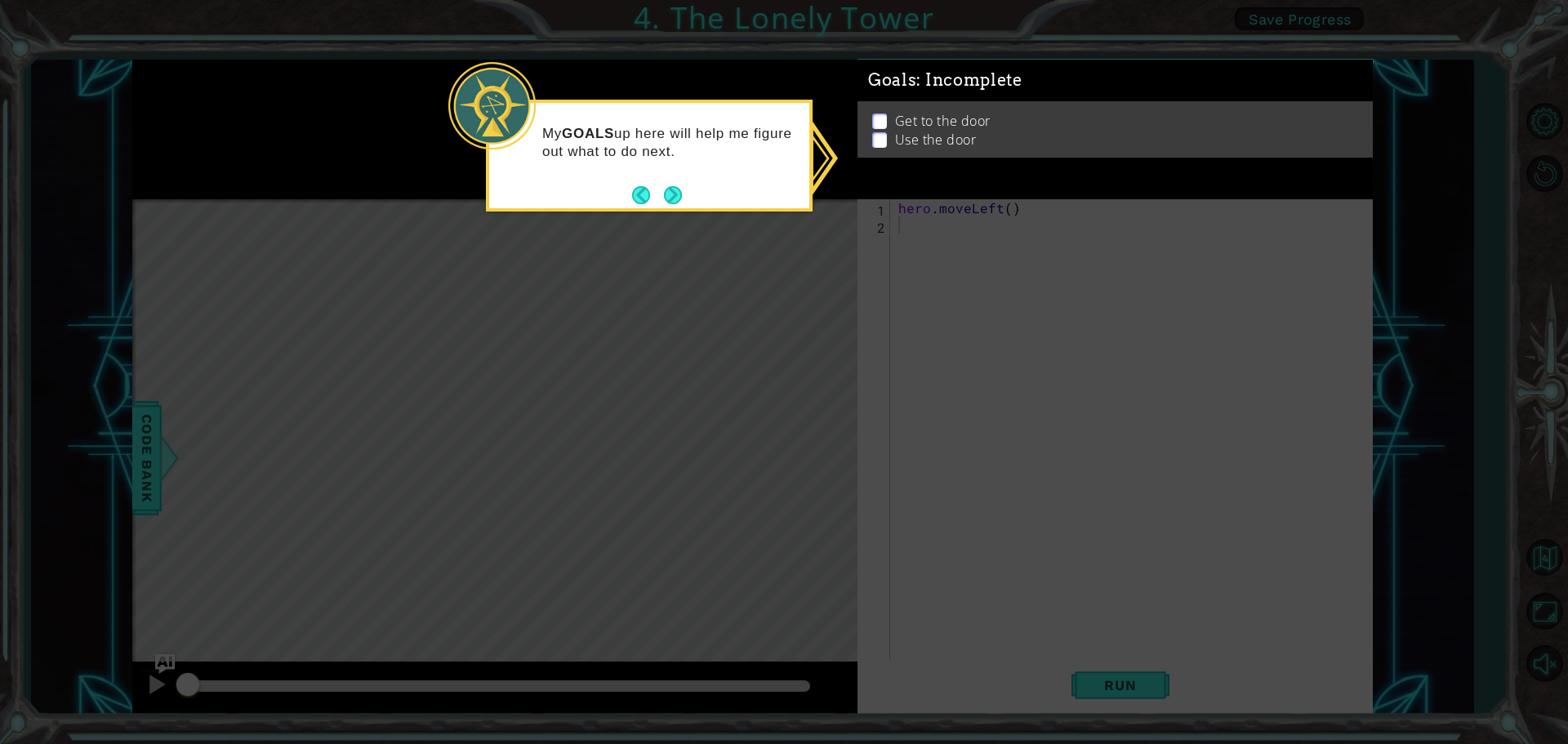
click at [883, 119] on p at bounding box center [879, 126] width 14 height 15
click at [905, 259] on icon at bounding box center [784, 372] width 1568 height 744
click at [674, 189] on button "Next" at bounding box center [673, 195] width 18 height 18
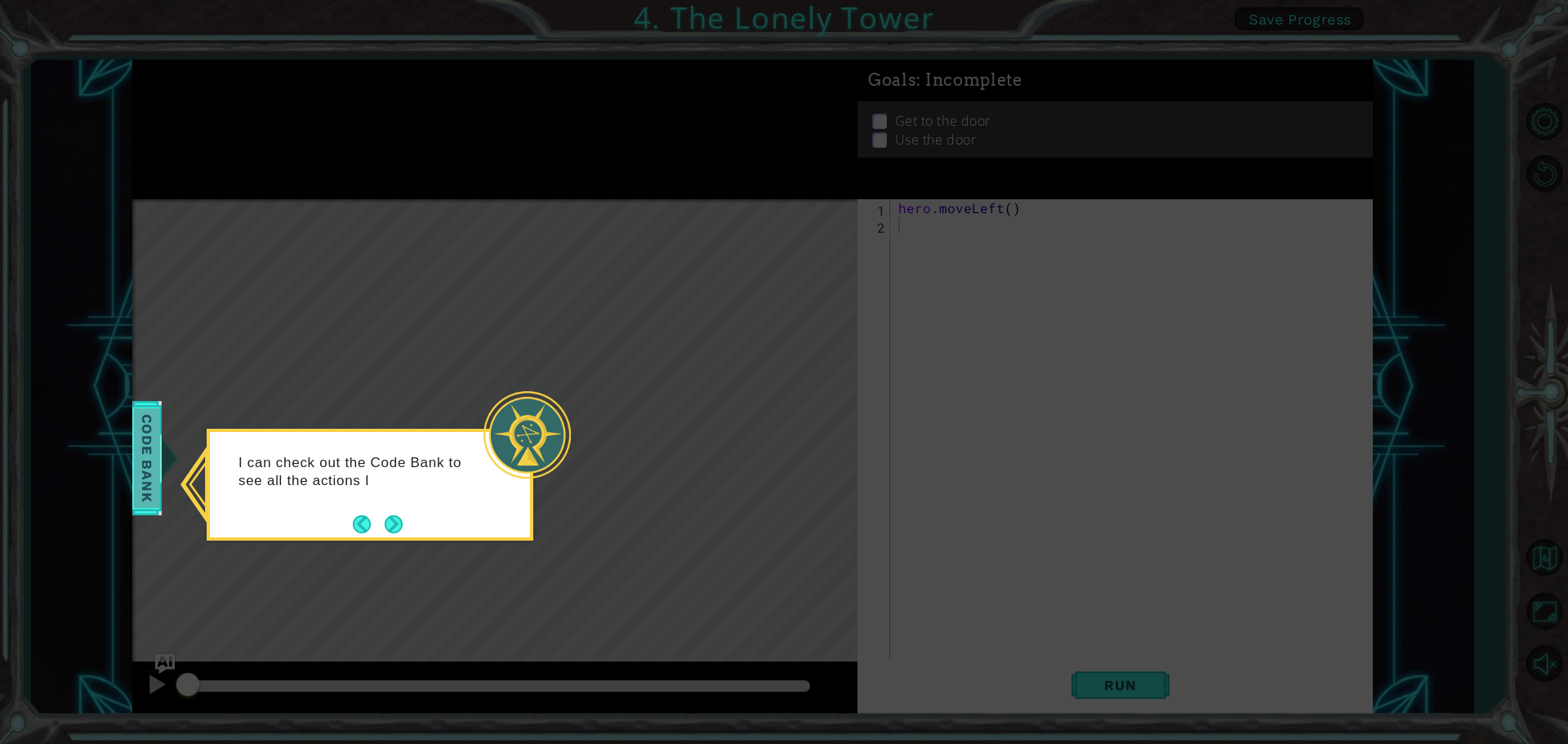
click at [134, 450] on span "Code Bank" at bounding box center [142, 459] width 26 height 100
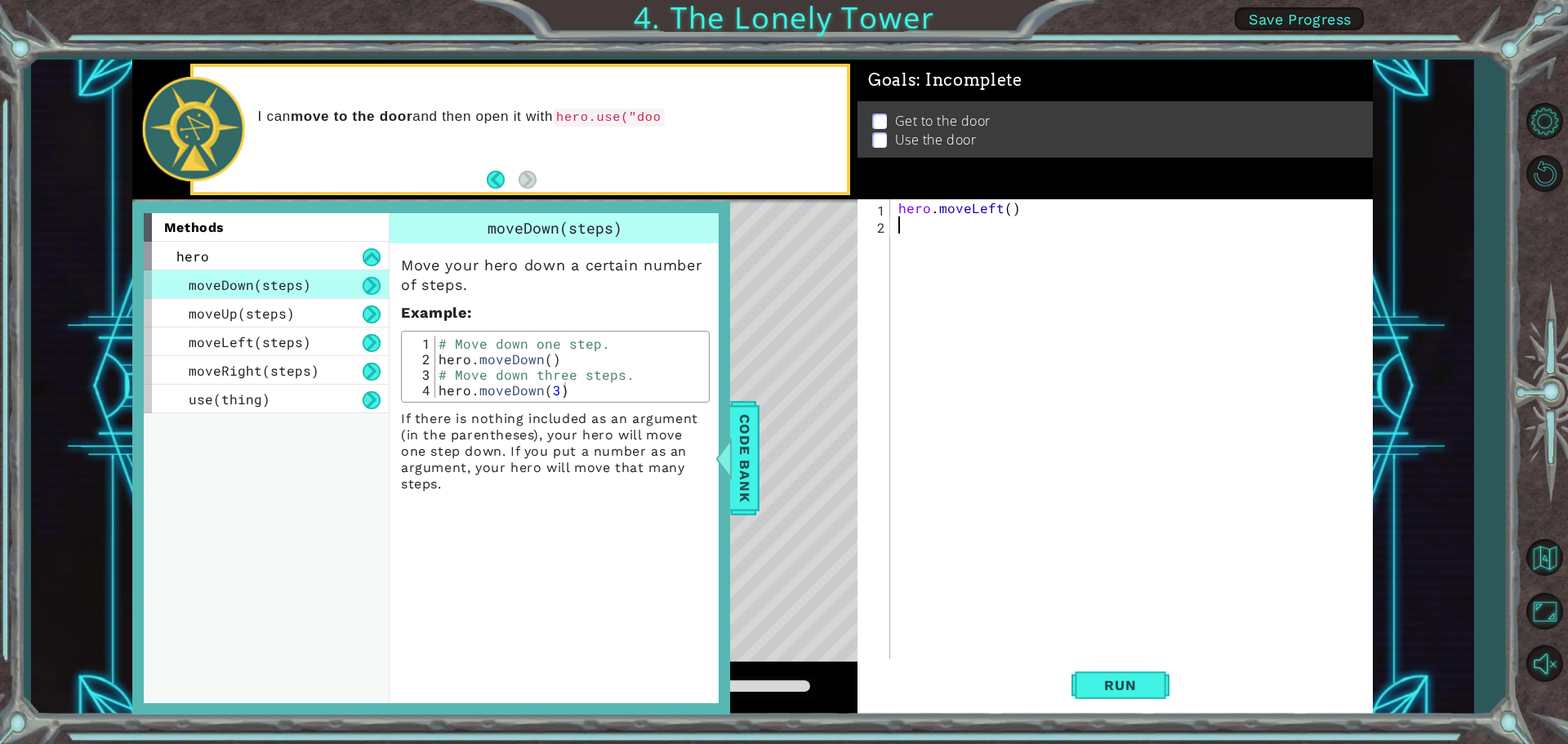
click at [740, 427] on span "Code Bank" at bounding box center [732, 459] width 26 height 100
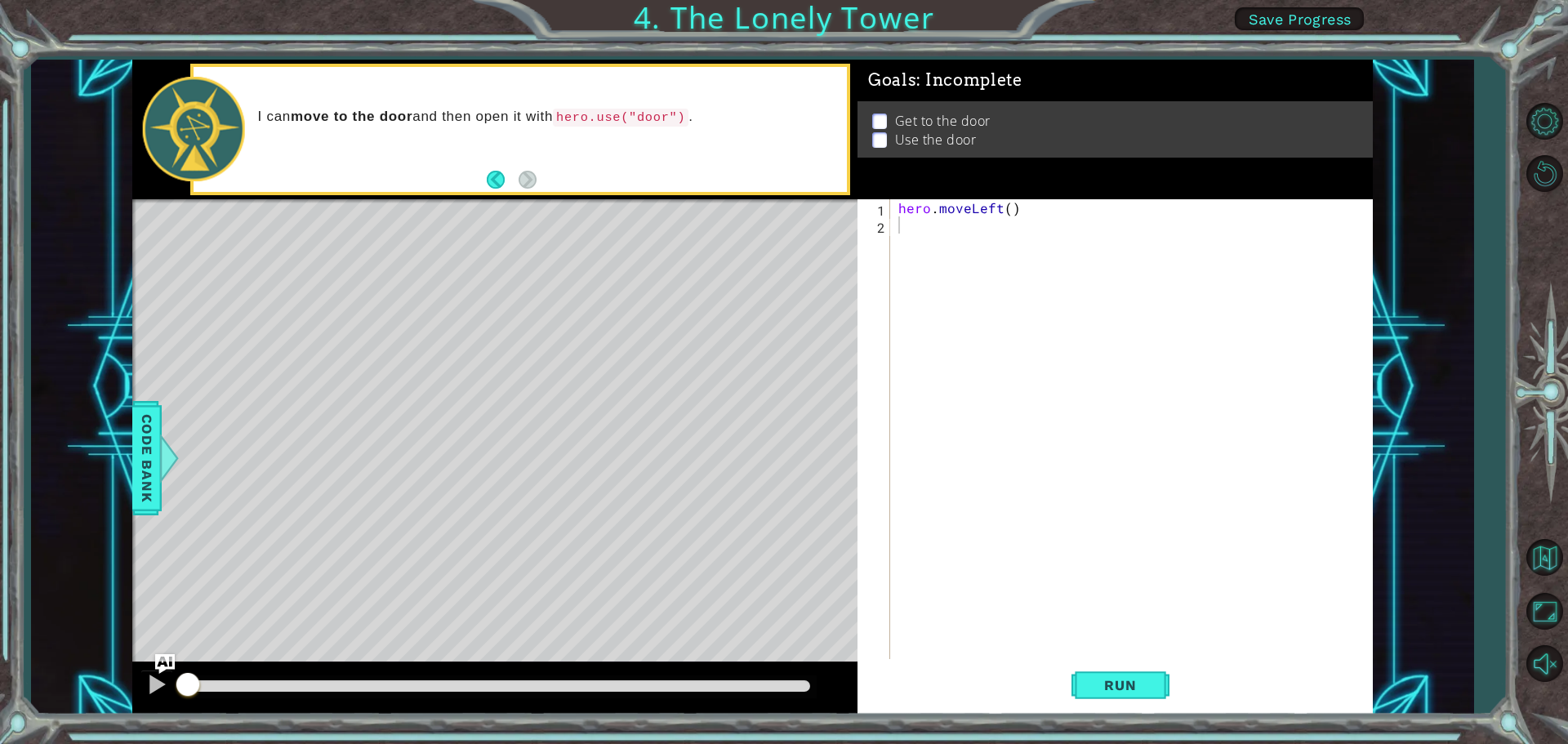
click at [911, 234] on div "hero . moveLeft ( )" at bounding box center [1135, 448] width 482 height 498
type textarea "h"
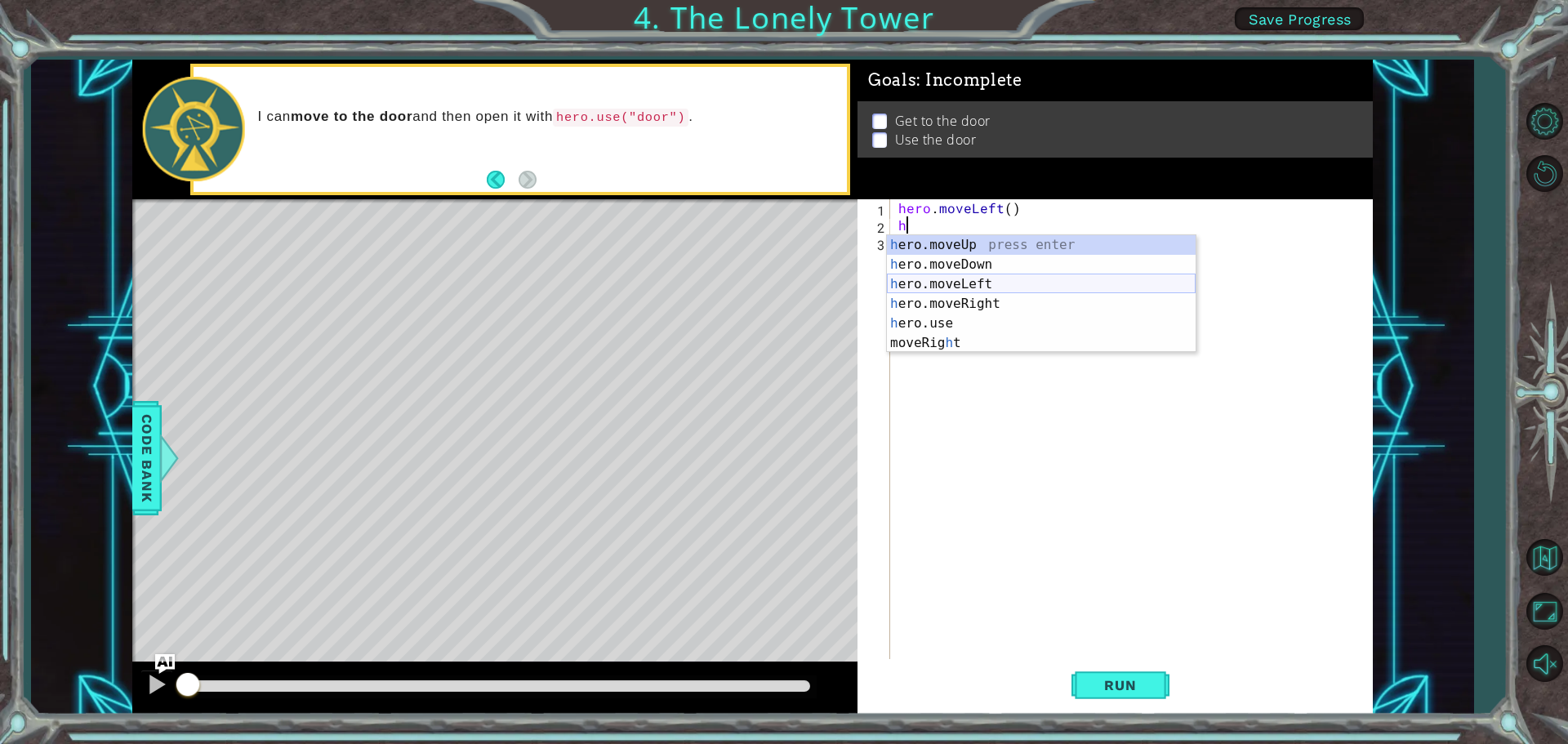
click at [912, 286] on div "h ero.moveUp press enter h ero.moveDown press enter h ero.moveLeft press enter …" at bounding box center [1042, 314] width 309 height 157
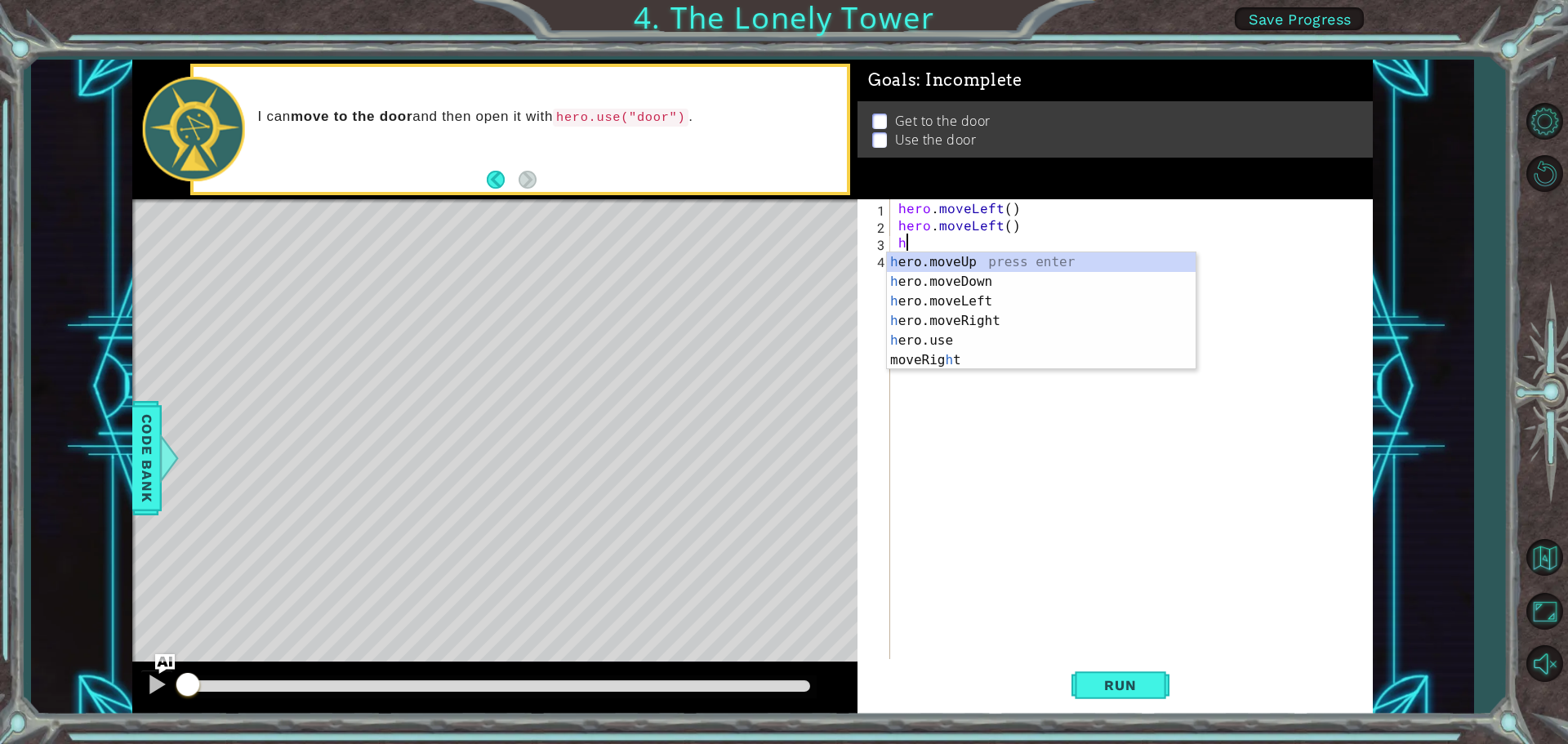
type textarea "h"
click at [954, 265] on div "h ero.moveUp press enter h ero.moveDown press enter h ero.moveLeft press enter …" at bounding box center [1042, 331] width 309 height 157
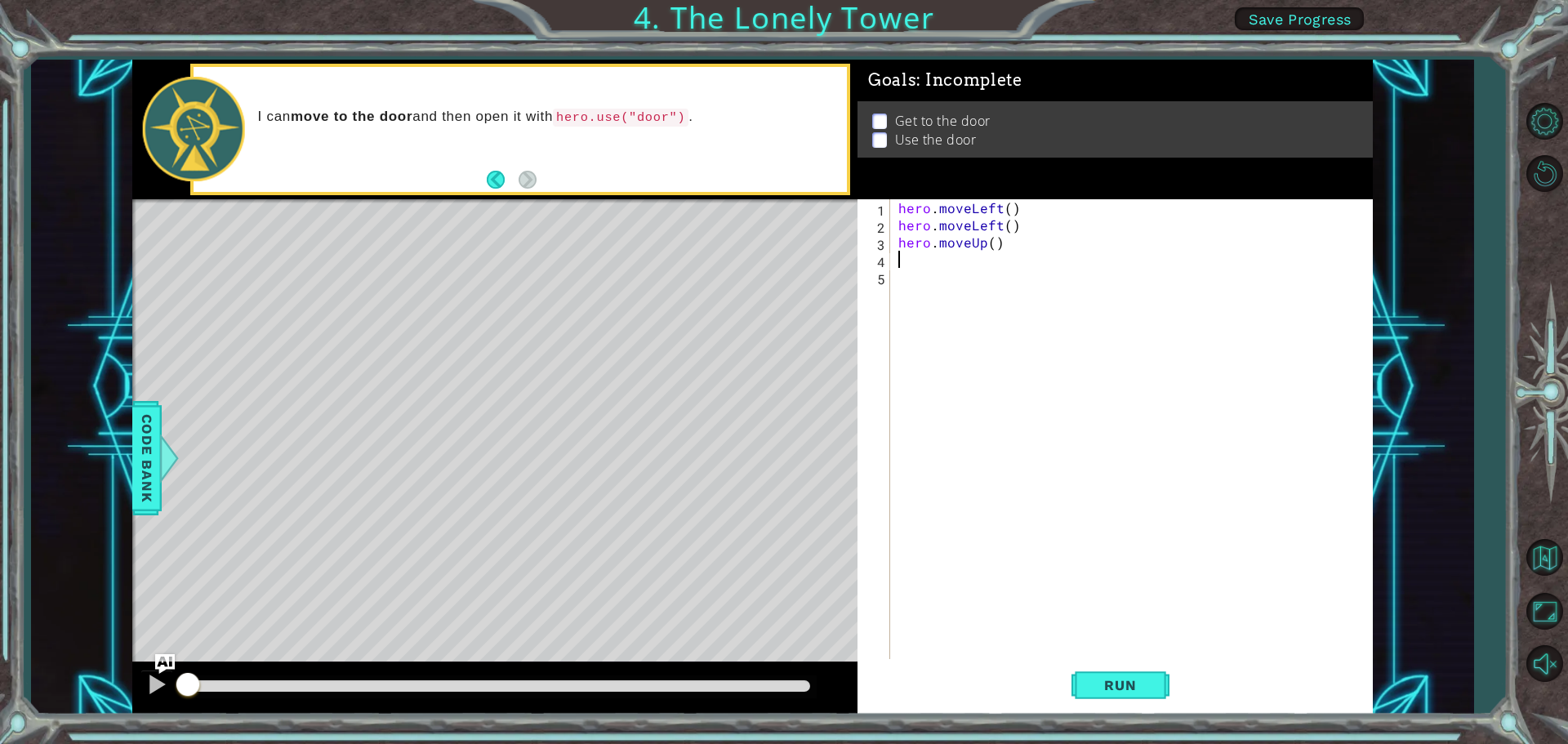
type textarea "h"
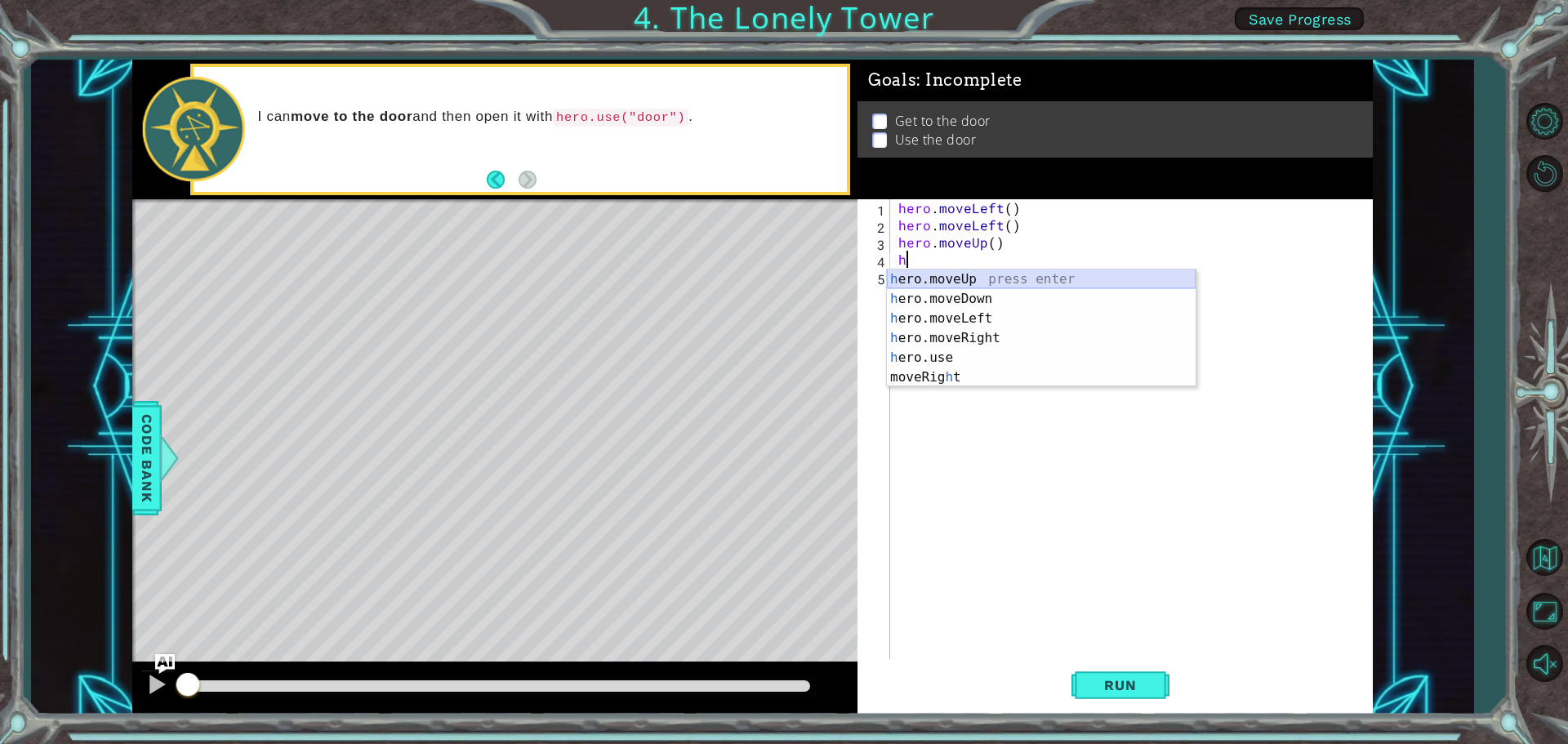
click at [964, 281] on div "h ero.moveUp press enter h ero.moveDown press enter h ero.moveLeft press enter …" at bounding box center [1042, 349] width 309 height 157
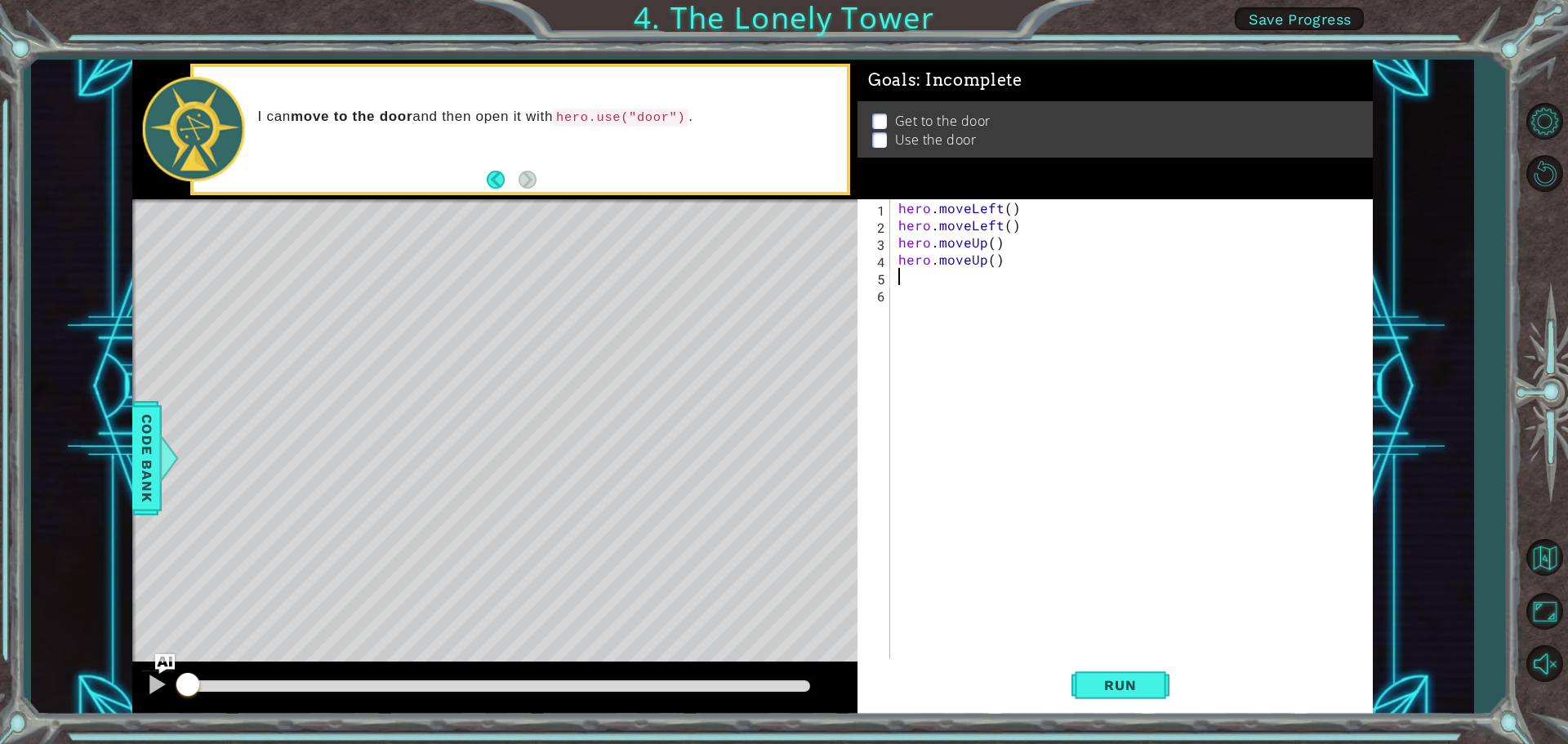
type textarea "h"
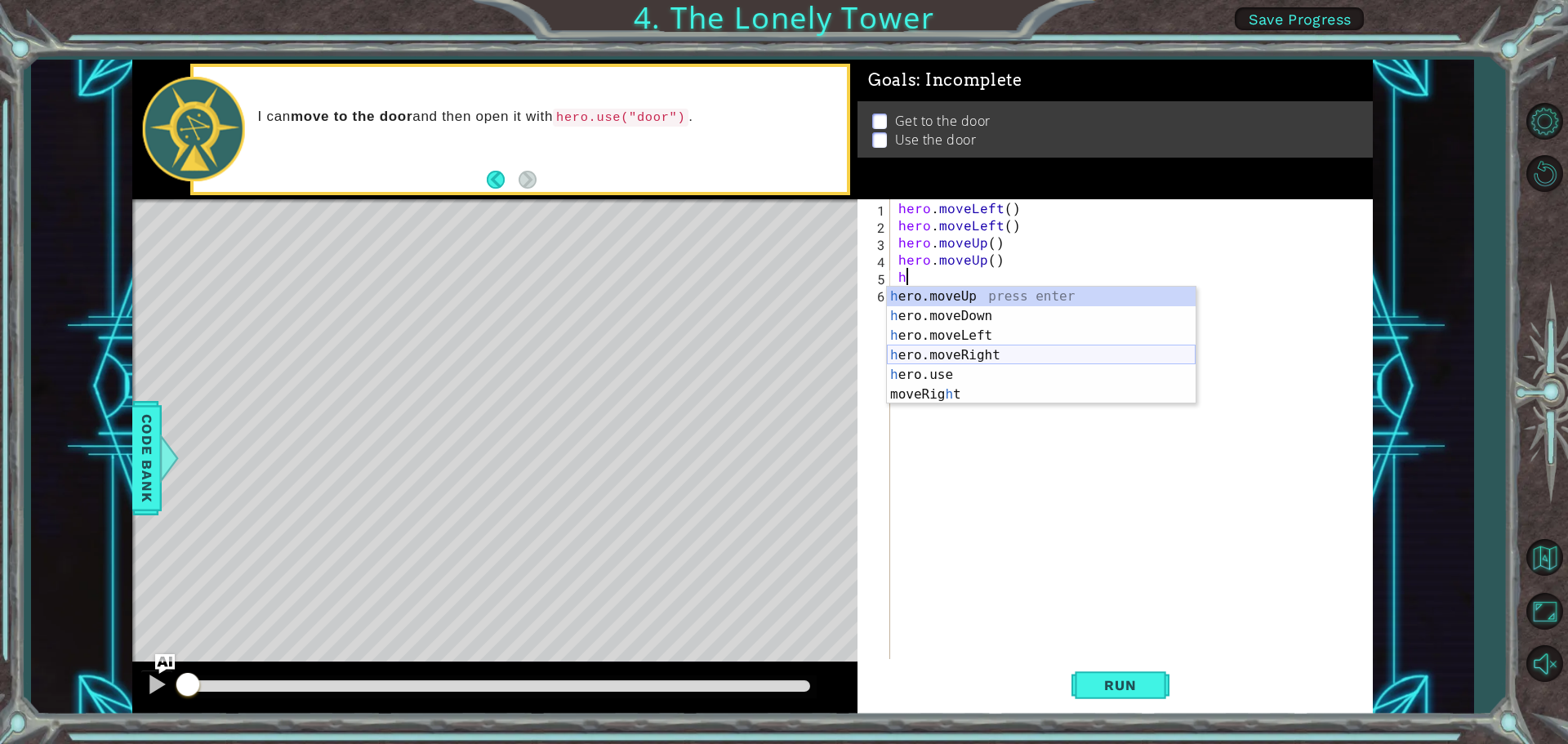
click at [982, 346] on div "h ero.moveUp press enter h ero.moveDown press enter h ero.moveLeft press enter …" at bounding box center [1042, 366] width 309 height 157
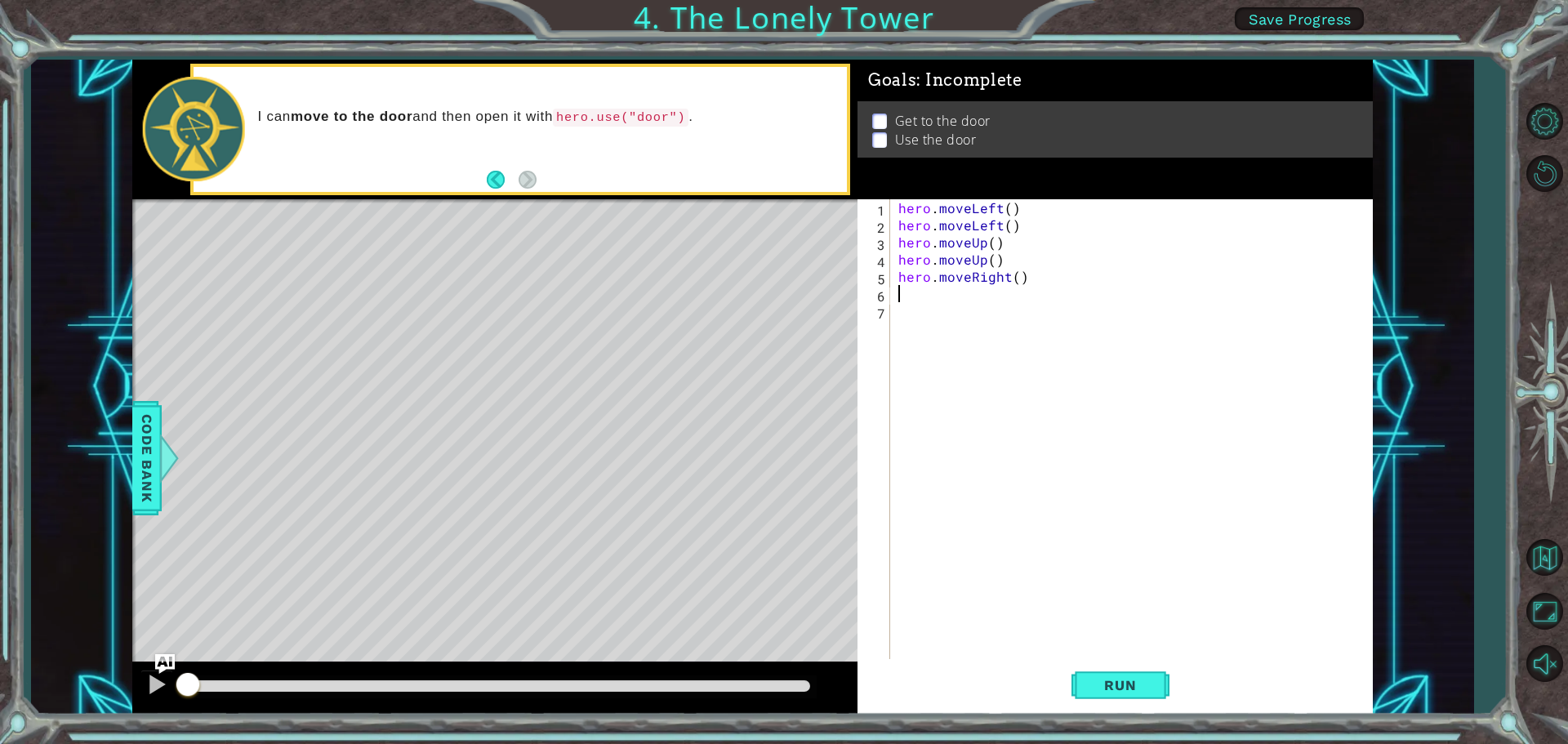
type textarea "h"
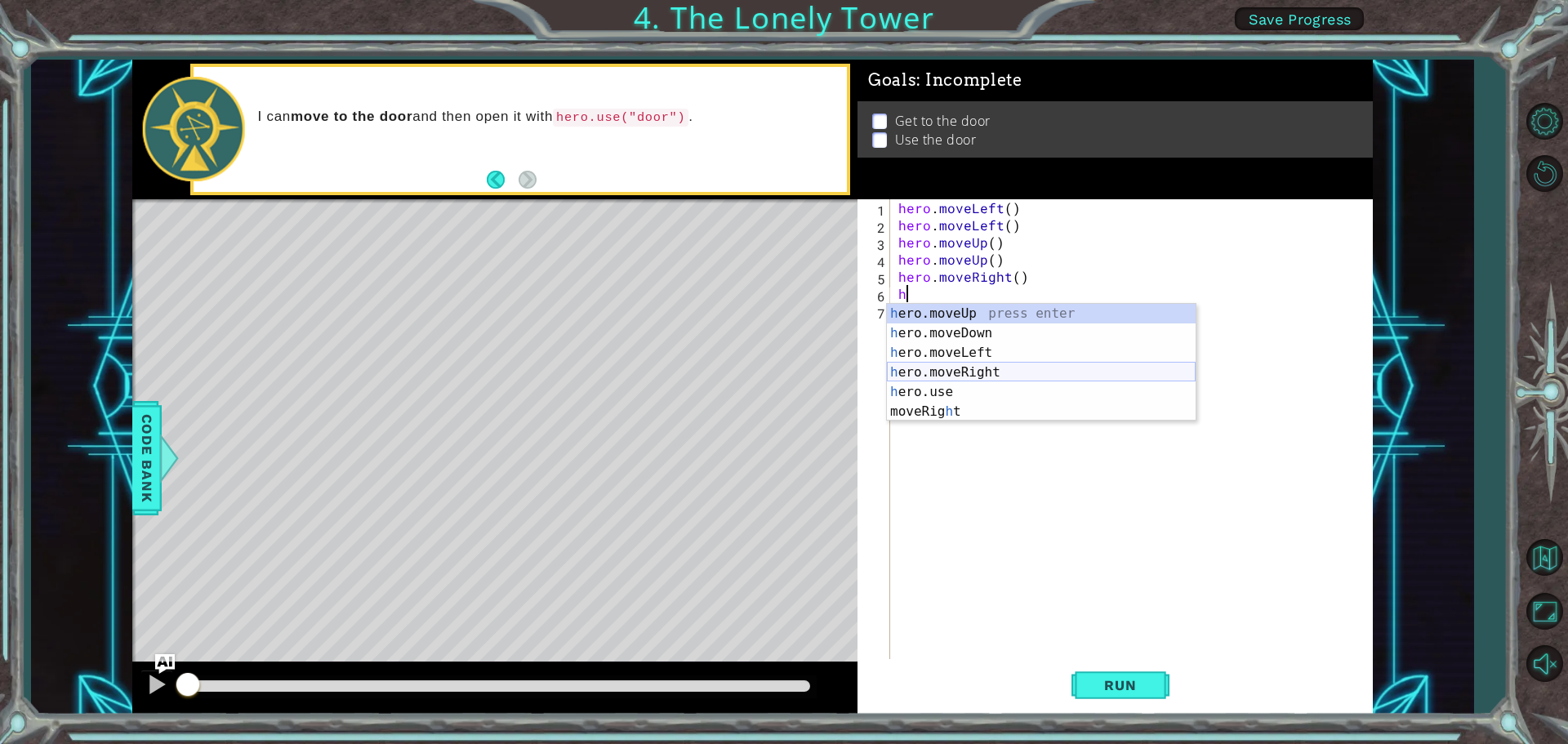
click at [986, 364] on div "h ero.moveUp press enter h ero.moveDown press enter h ero.moveLeft press enter …" at bounding box center [1042, 382] width 309 height 157
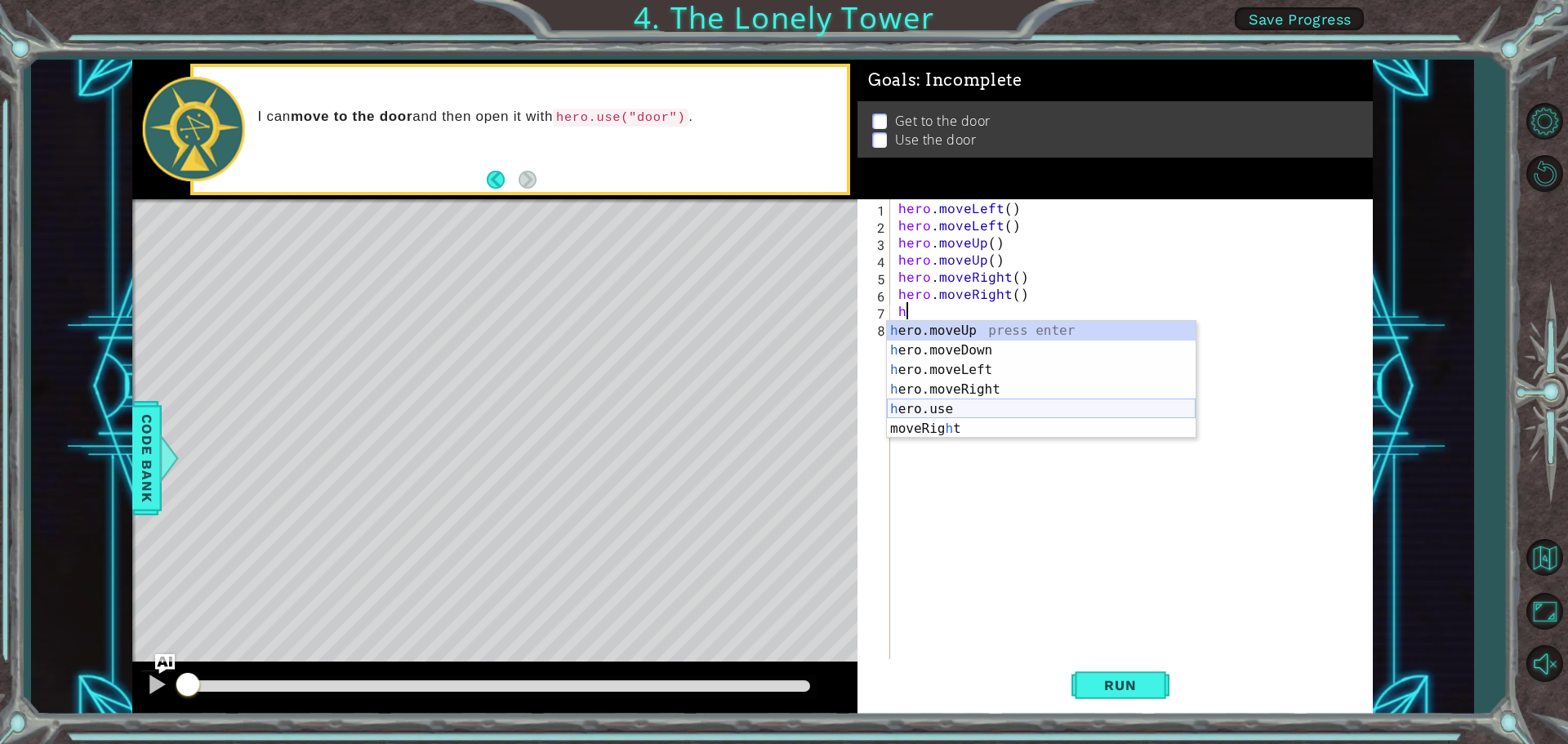
click at [988, 413] on div "h ero.moveUp press enter h ero.moveDown press enter h ero.moveLeft press enter …" at bounding box center [1042, 399] width 309 height 157
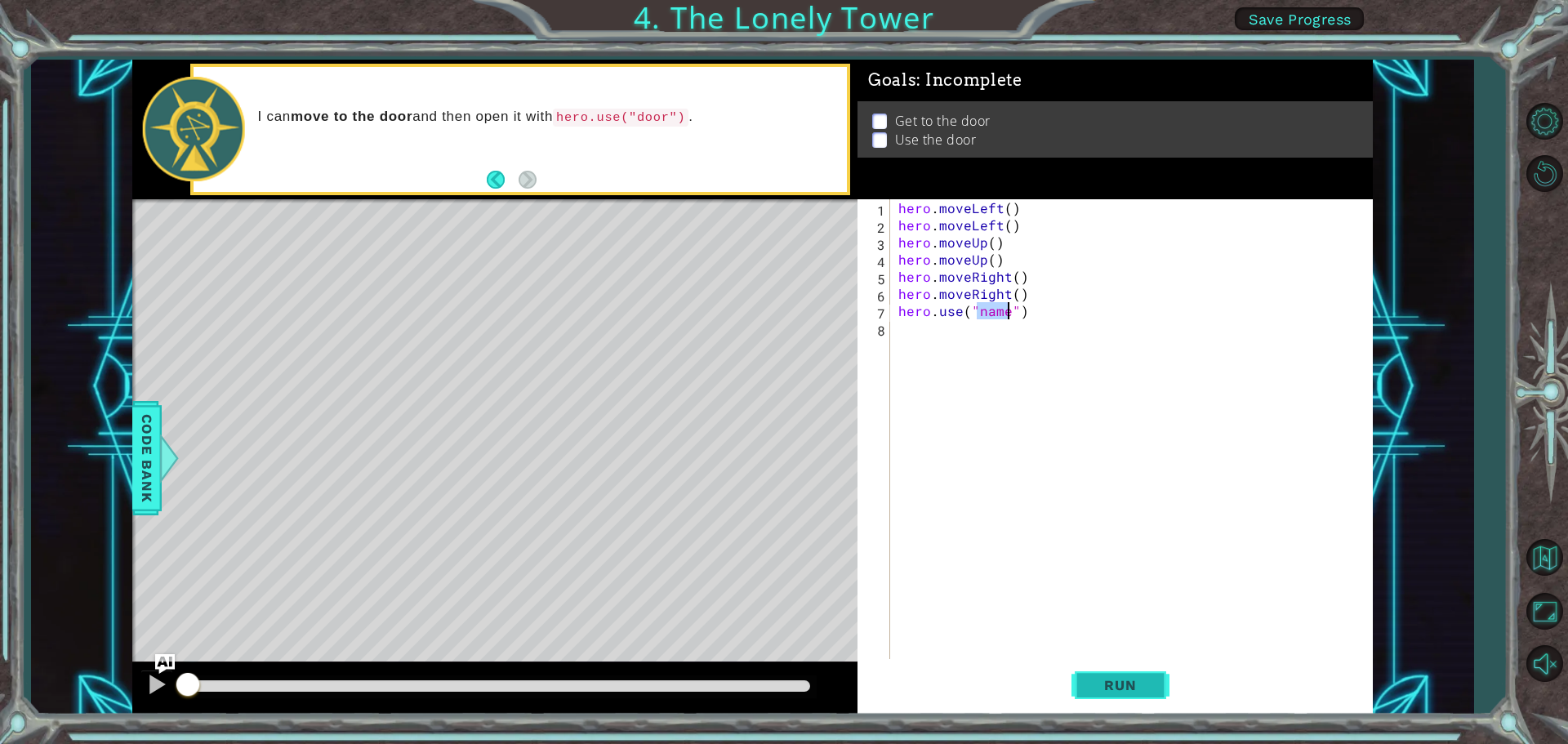
click at [1087, 668] on button "Run" at bounding box center [1121, 686] width 98 height 52
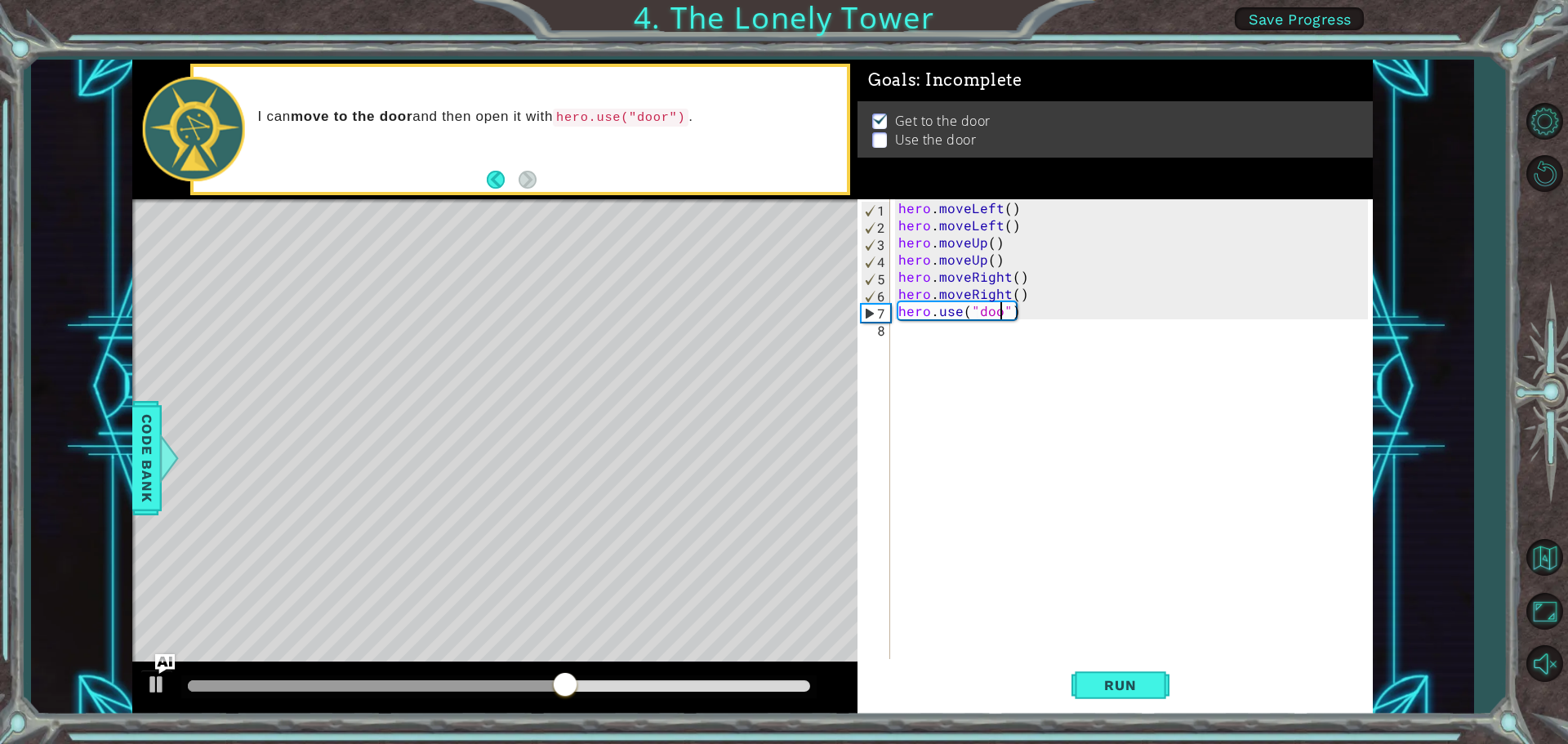
scroll to position [0, 7]
type textarea "hero.use("door")"
click at [1127, 688] on span "Run" at bounding box center [1120, 685] width 64 height 16
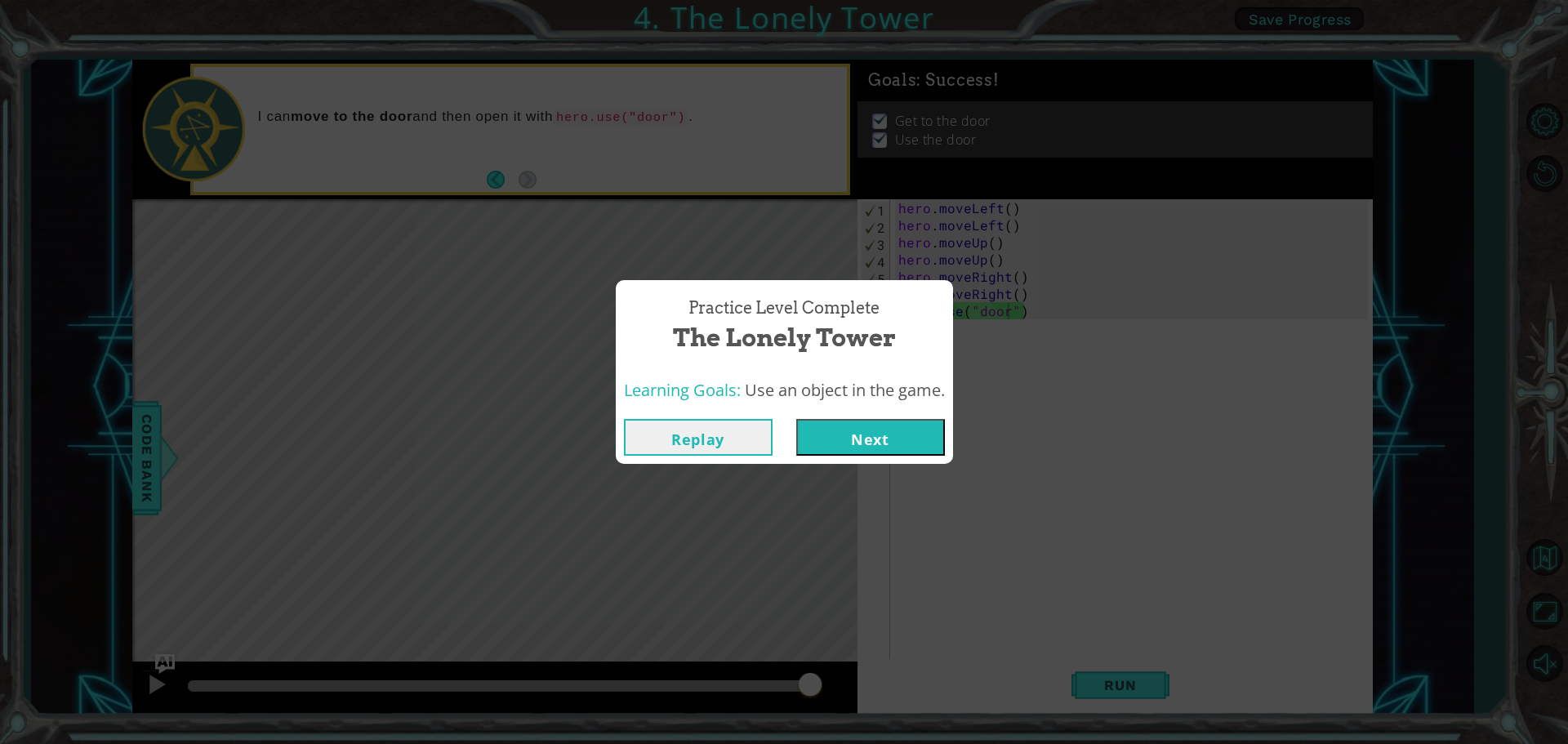
click at [726, 428] on button "Replay" at bounding box center [698, 438] width 148 height 36
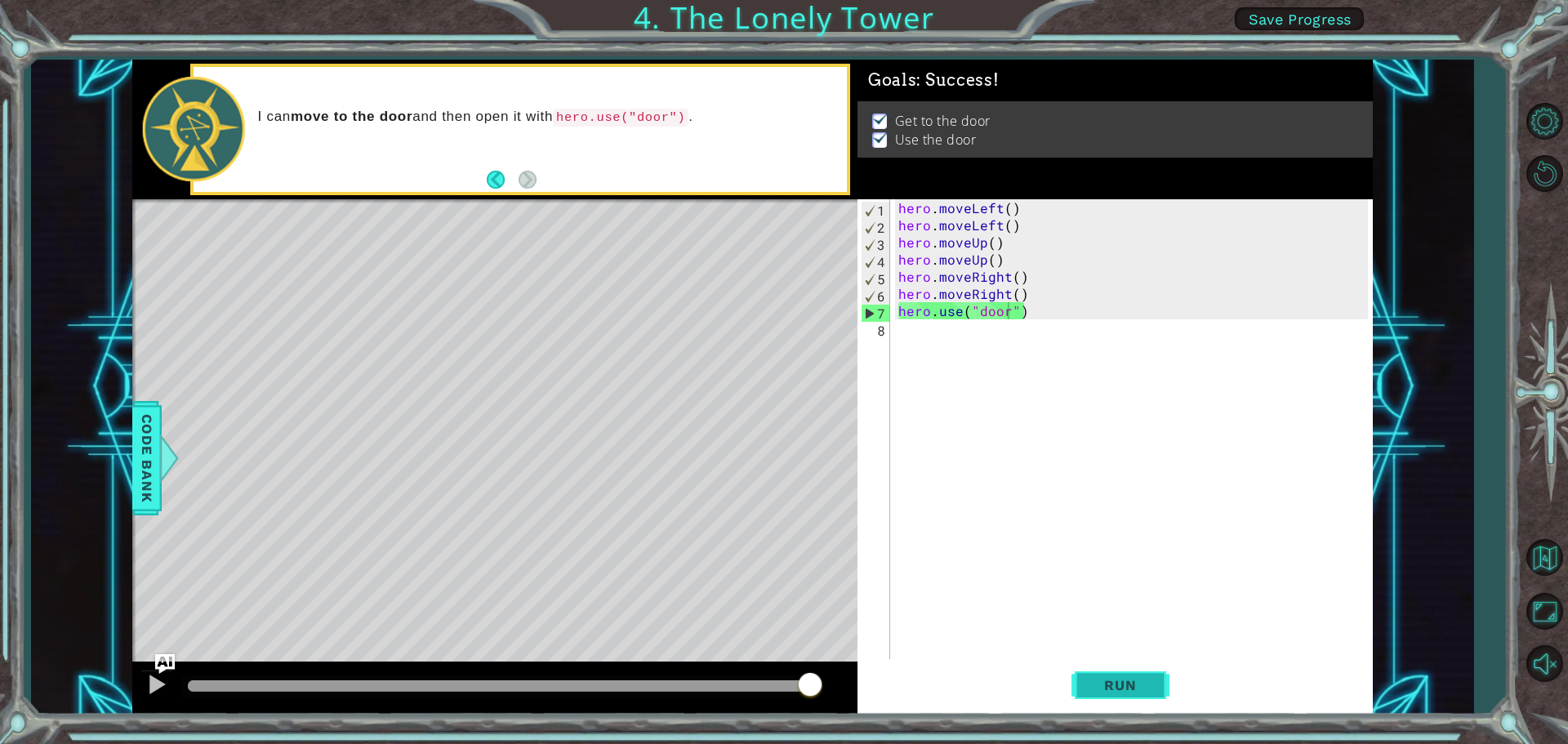
click at [1098, 690] on span "Run" at bounding box center [1120, 685] width 64 height 16
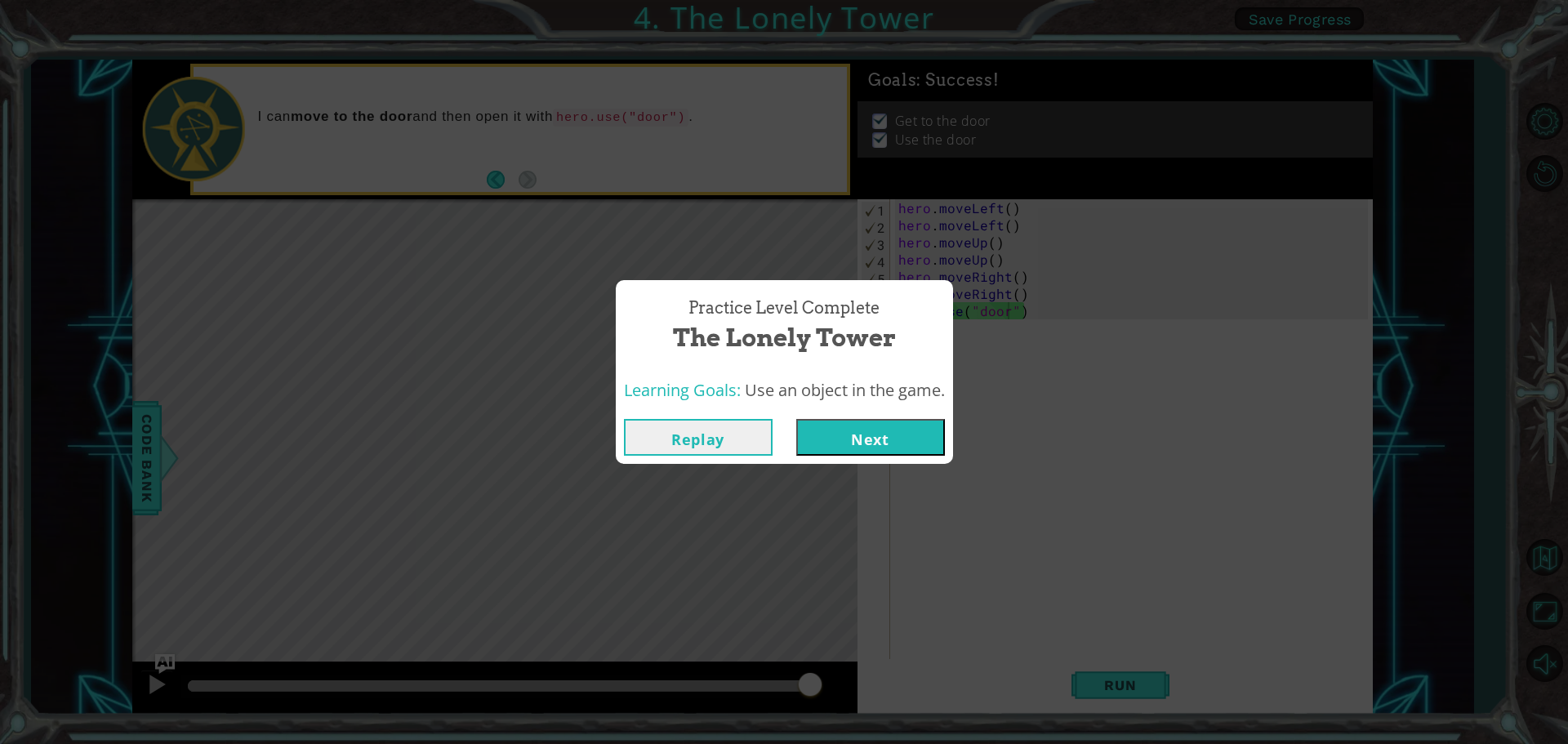
click at [927, 452] on button "Next" at bounding box center [870, 438] width 148 height 36
